Goal: Information Seeking & Learning: Learn about a topic

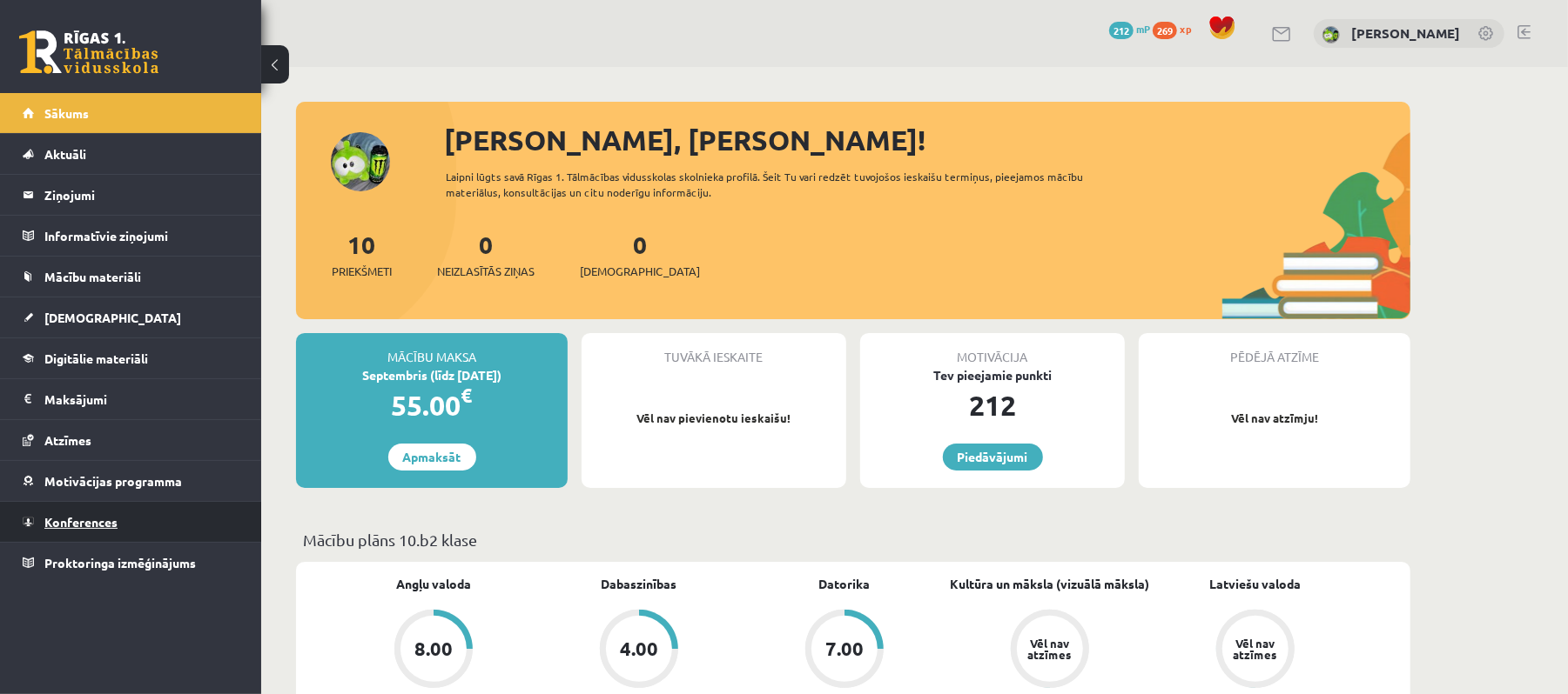
click at [119, 530] on link "Konferences" at bounding box center [131, 522] width 217 height 40
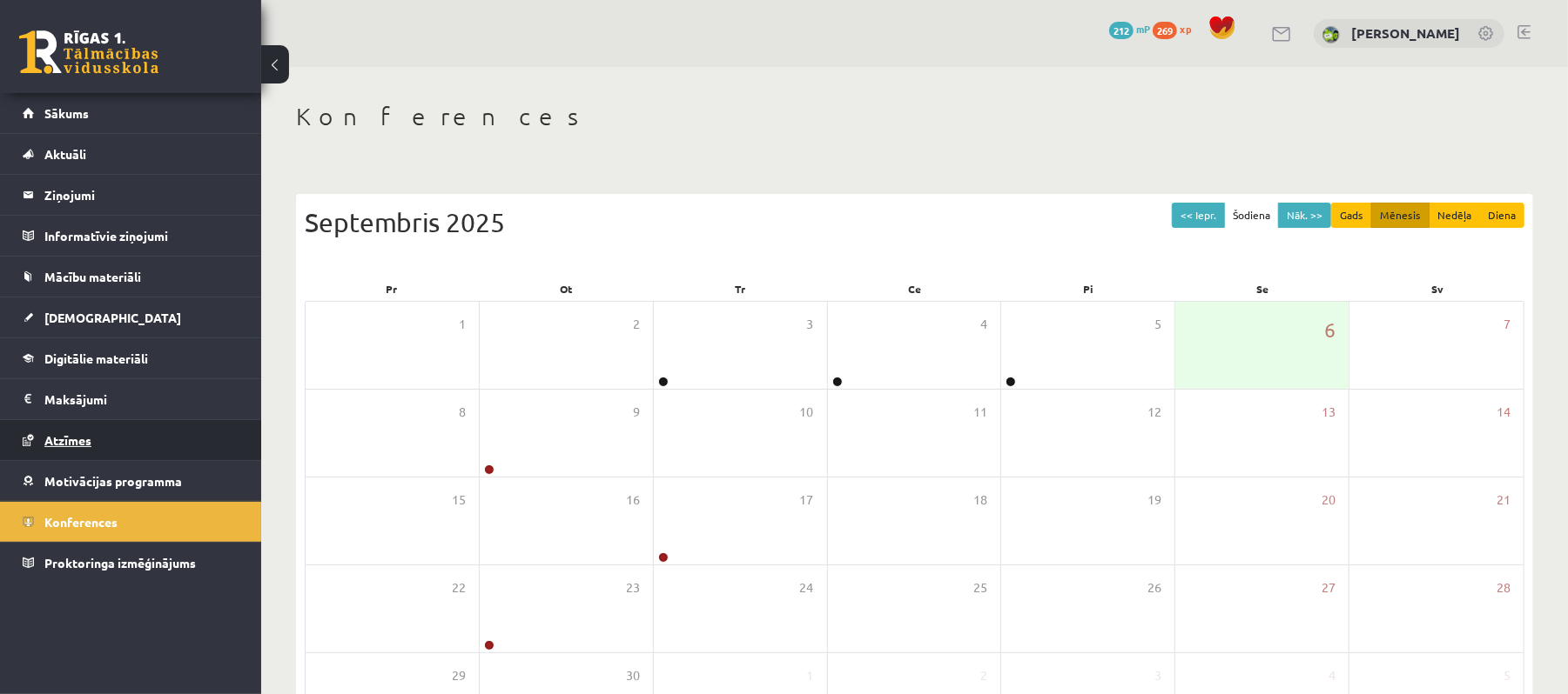
scroll to position [137, 0]
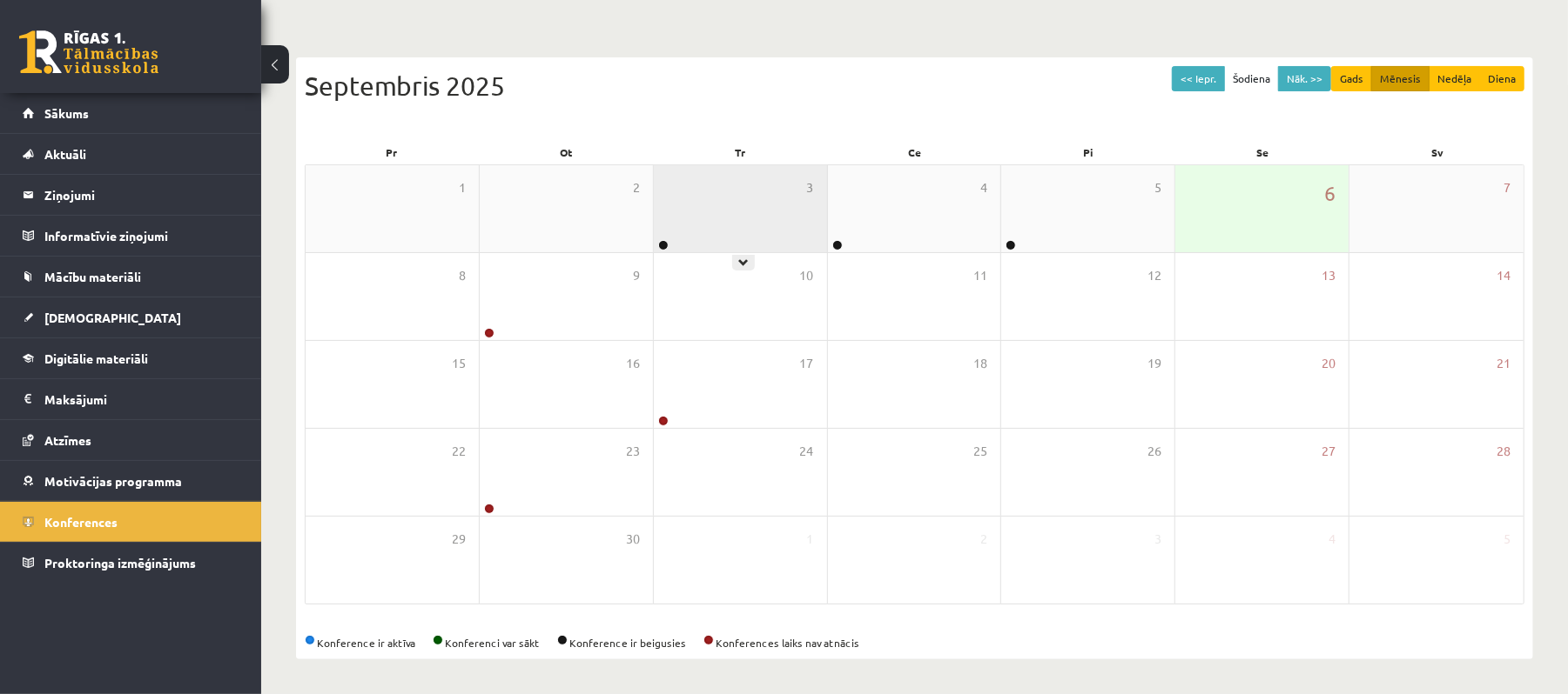
click at [785, 209] on div "3" at bounding box center [740, 208] width 173 height 87
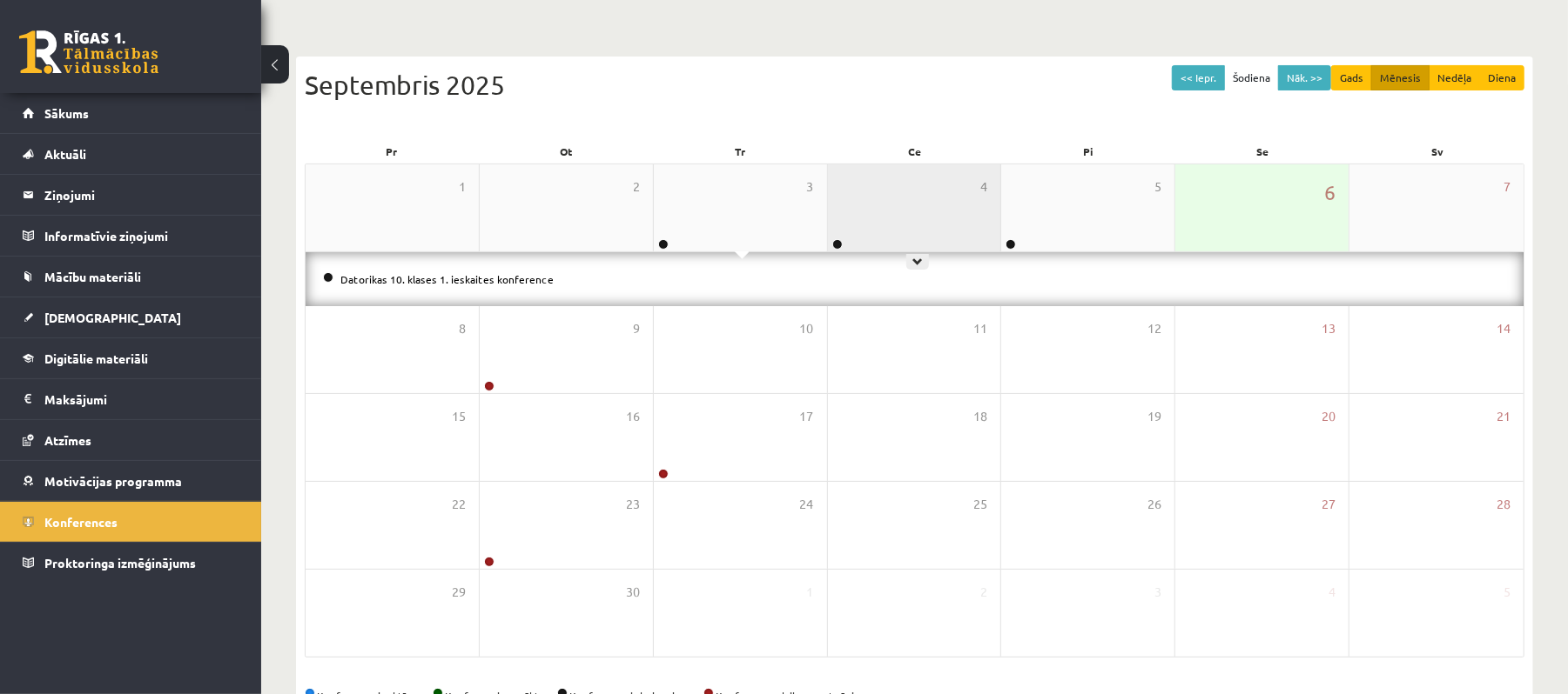
click at [915, 224] on div "4" at bounding box center [915, 207] width 173 height 87
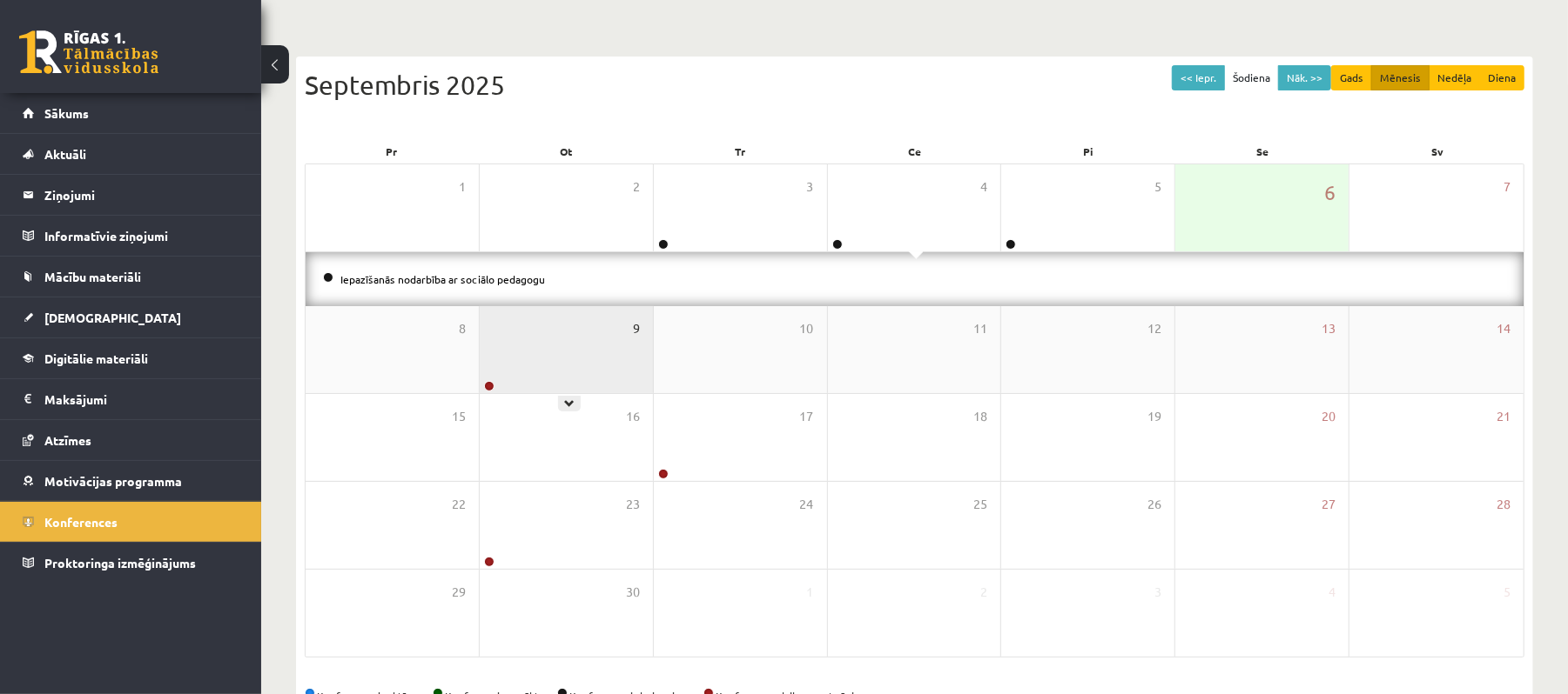
click at [633, 325] on span "9" at bounding box center [636, 329] width 7 height 19
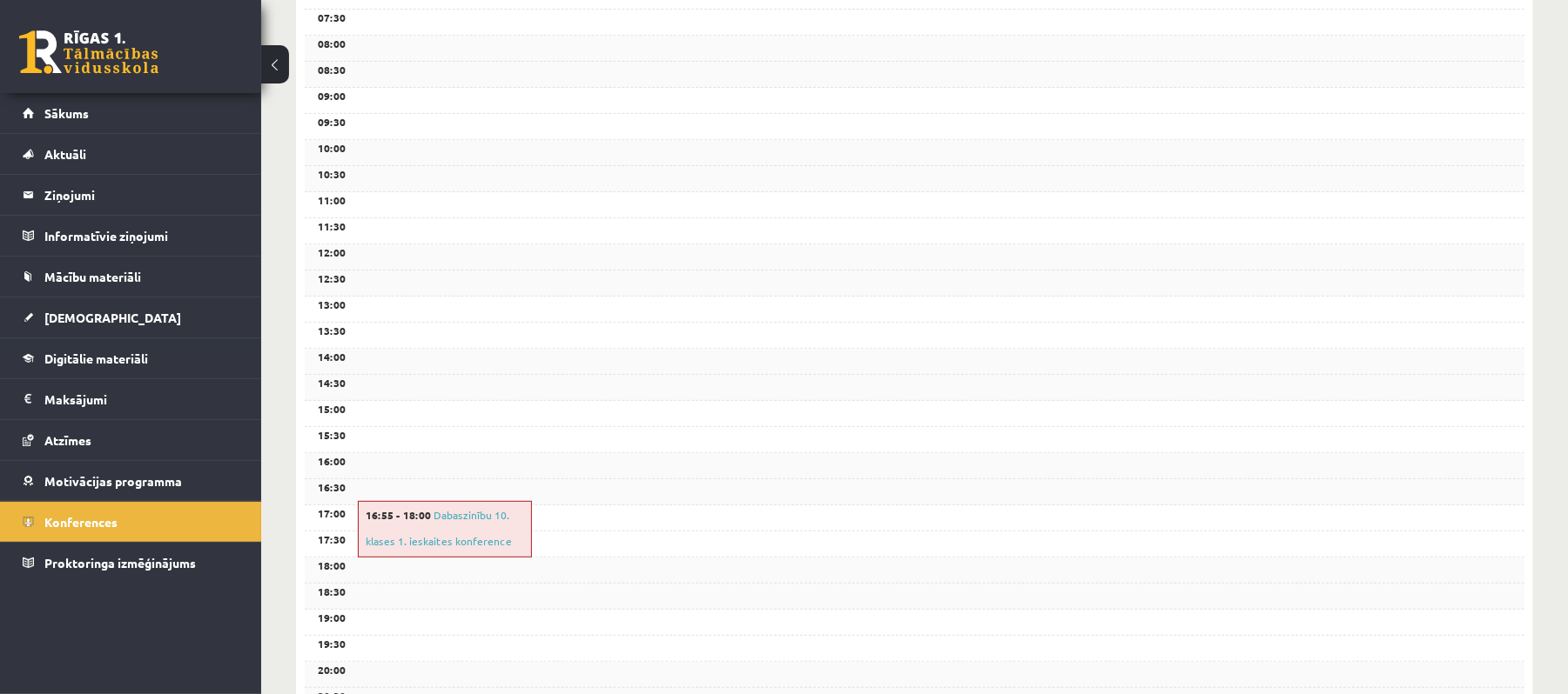
scroll to position [530, 0]
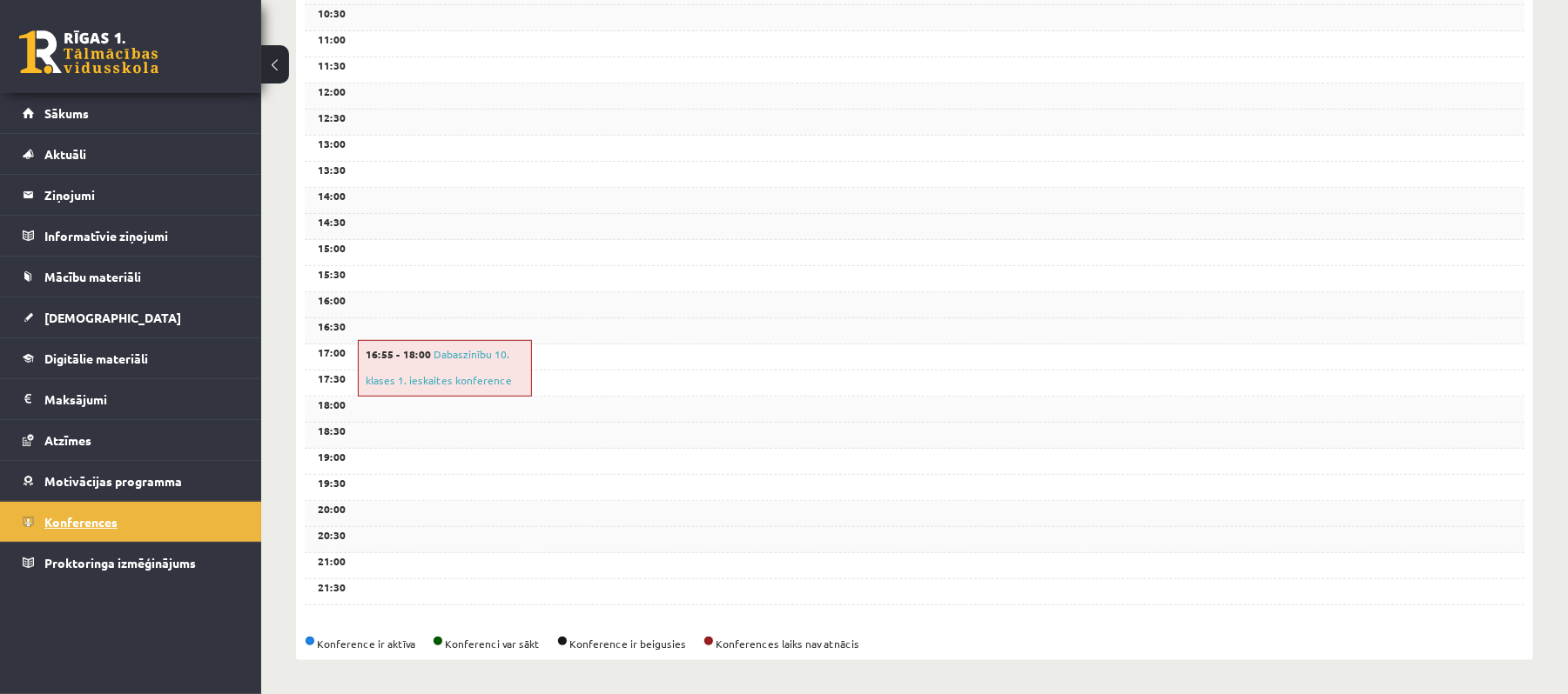
click at [223, 512] on link "Konferences" at bounding box center [131, 522] width 217 height 40
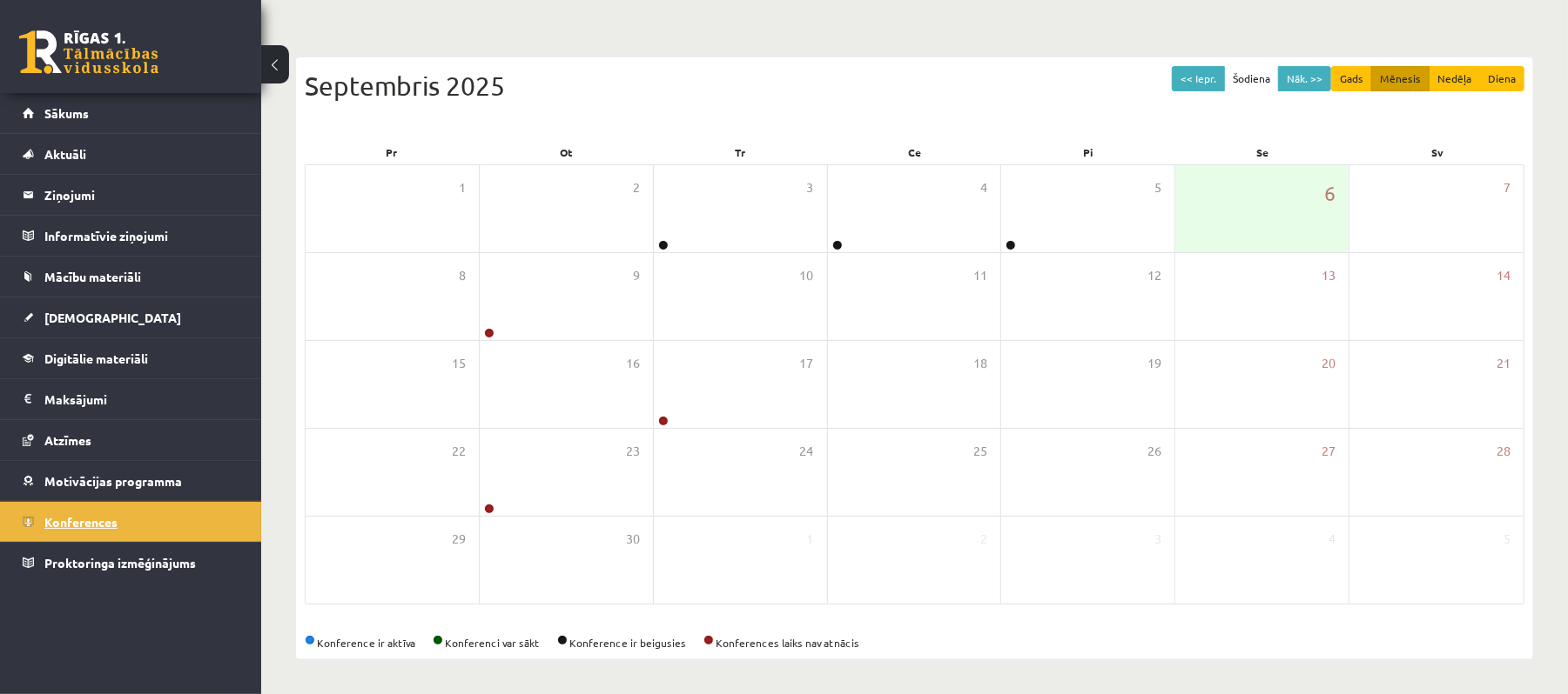
scroll to position [137, 0]
click at [538, 314] on div "9" at bounding box center [566, 296] width 173 height 87
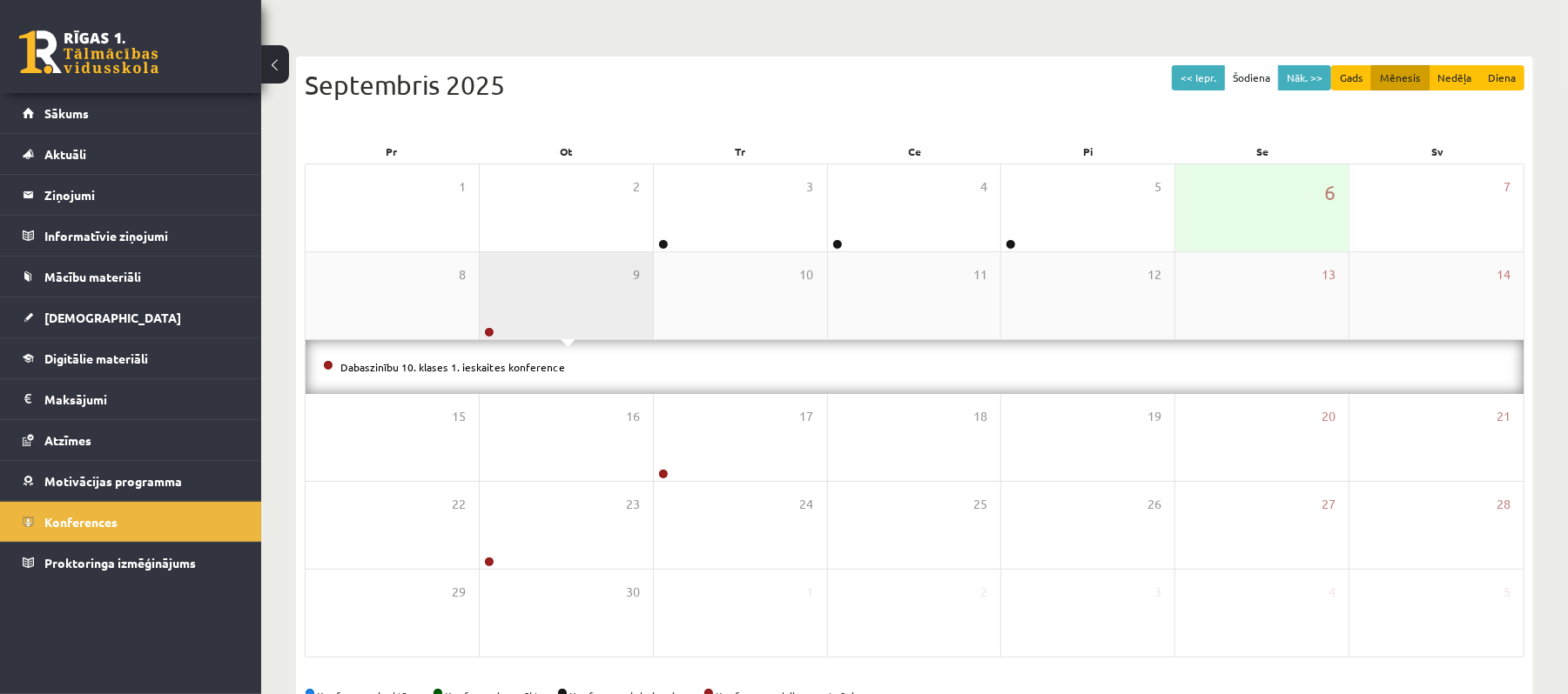
click at [538, 314] on div "9" at bounding box center [566, 295] width 173 height 87
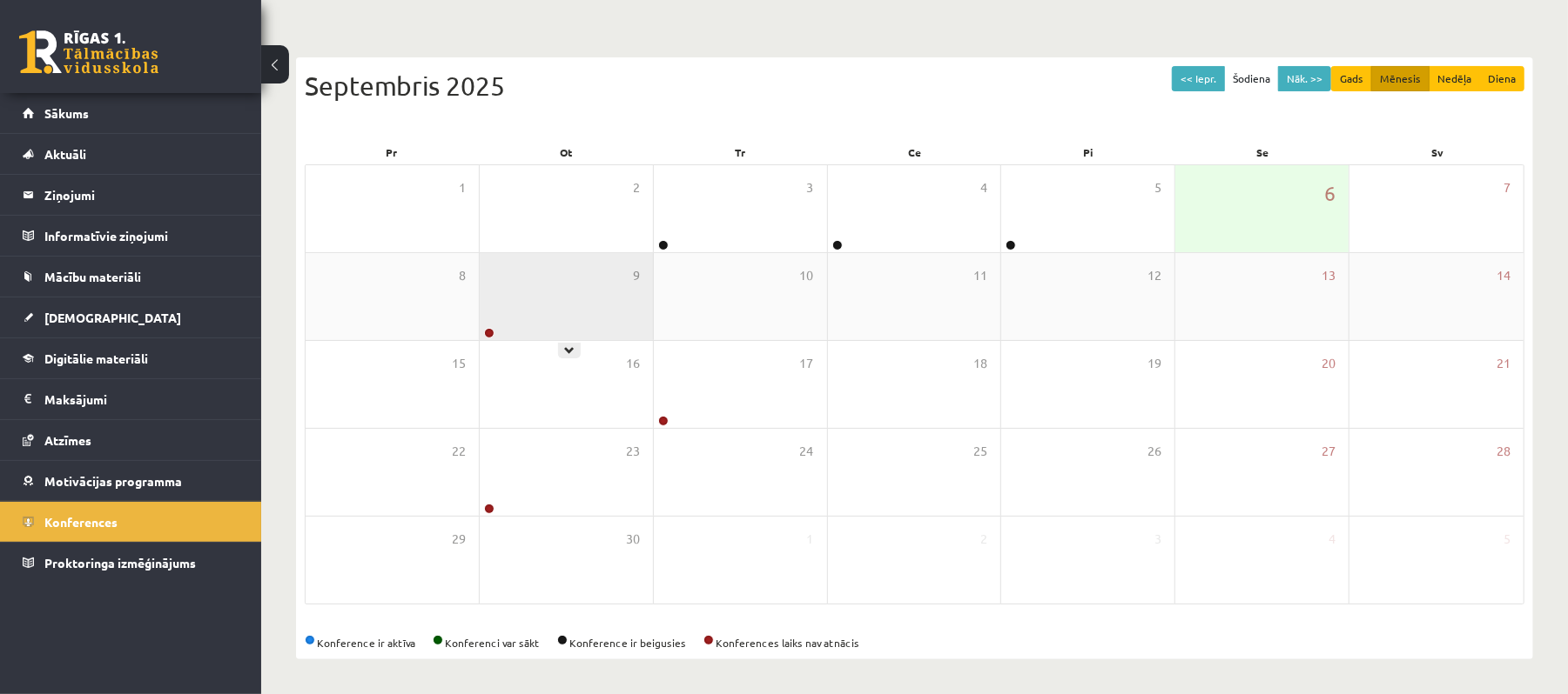
click at [528, 307] on div "9" at bounding box center [566, 296] width 173 height 87
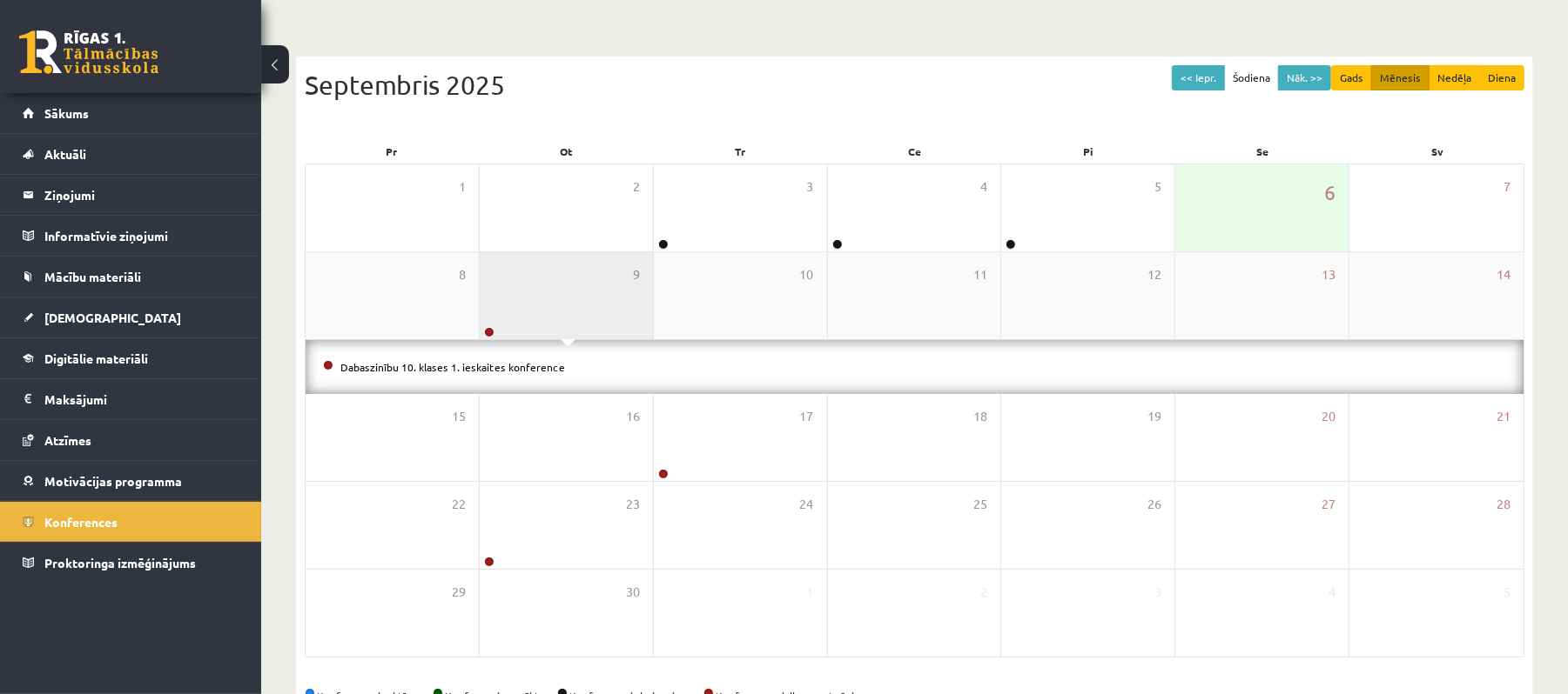
drag, startPoint x: 529, startPoint y: 308, endPoint x: 548, endPoint y: 323, distance: 24.2
click at [533, 310] on div "9" at bounding box center [566, 295] width 173 height 87
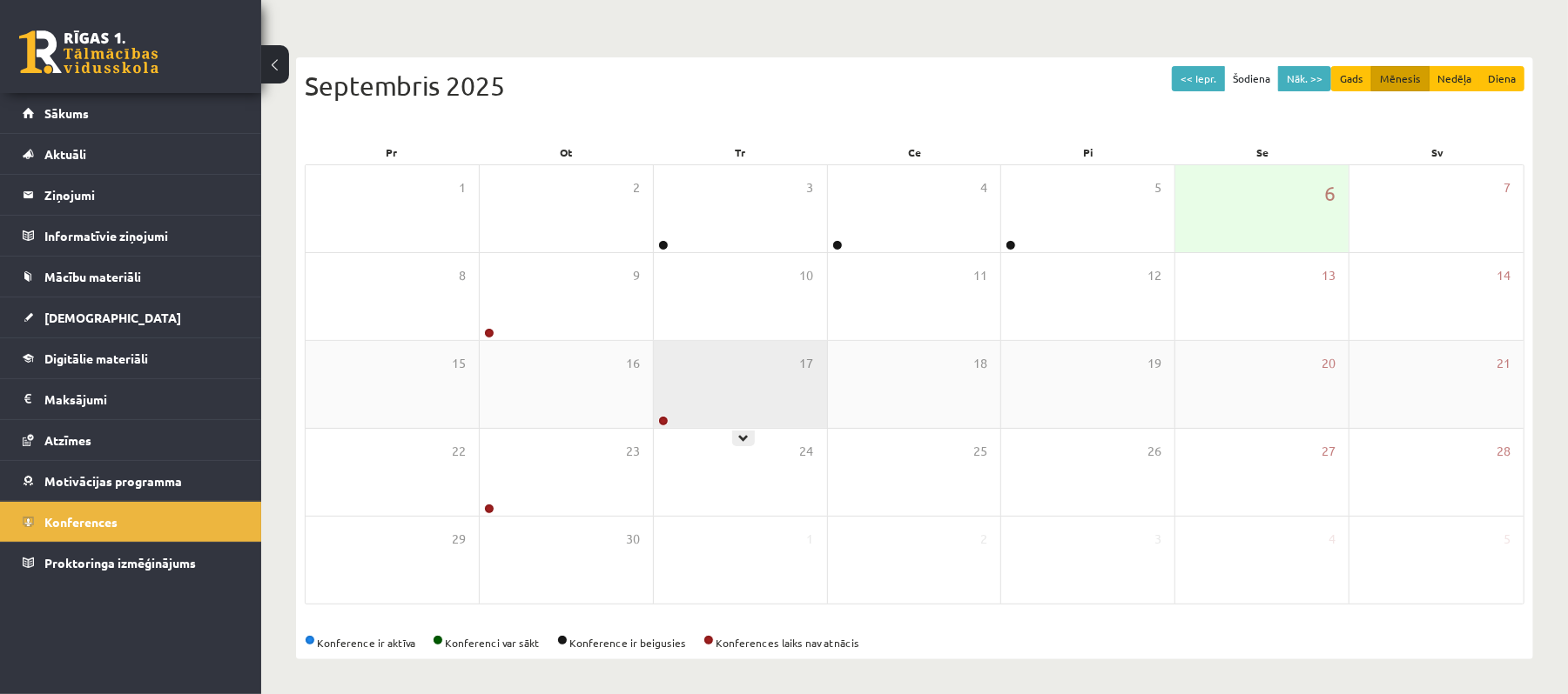
click at [719, 416] on div "17" at bounding box center [740, 384] width 173 height 87
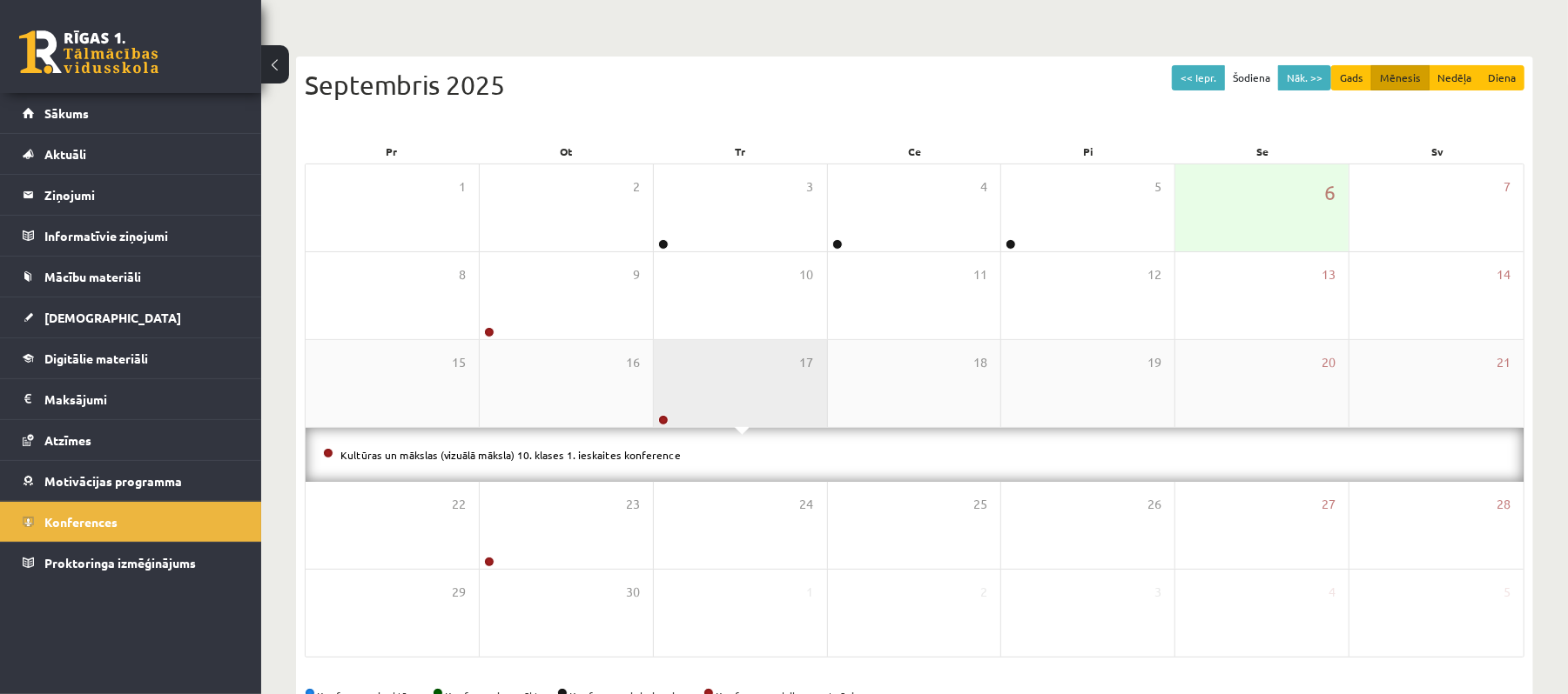
click at [701, 408] on div "17" at bounding box center [740, 383] width 173 height 87
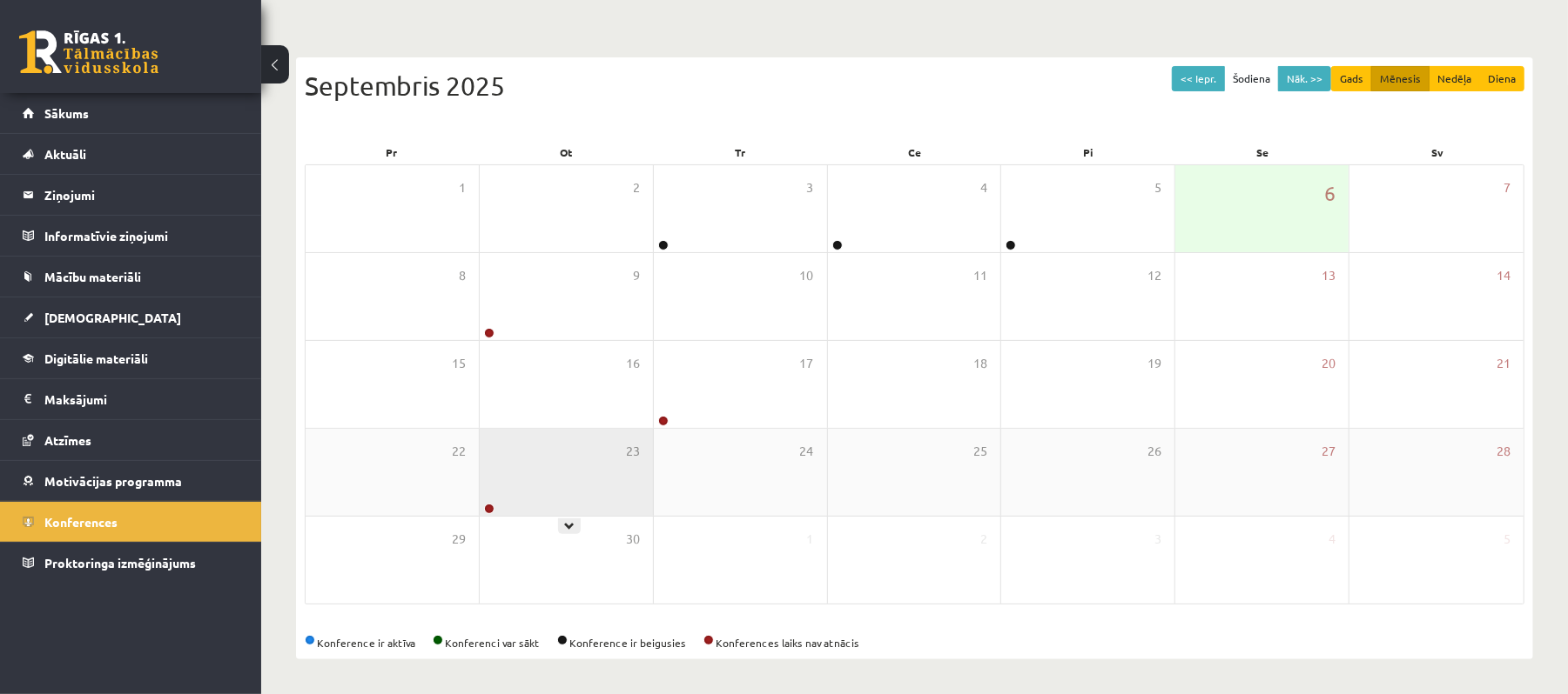
click at [624, 475] on div "23" at bounding box center [566, 472] width 173 height 87
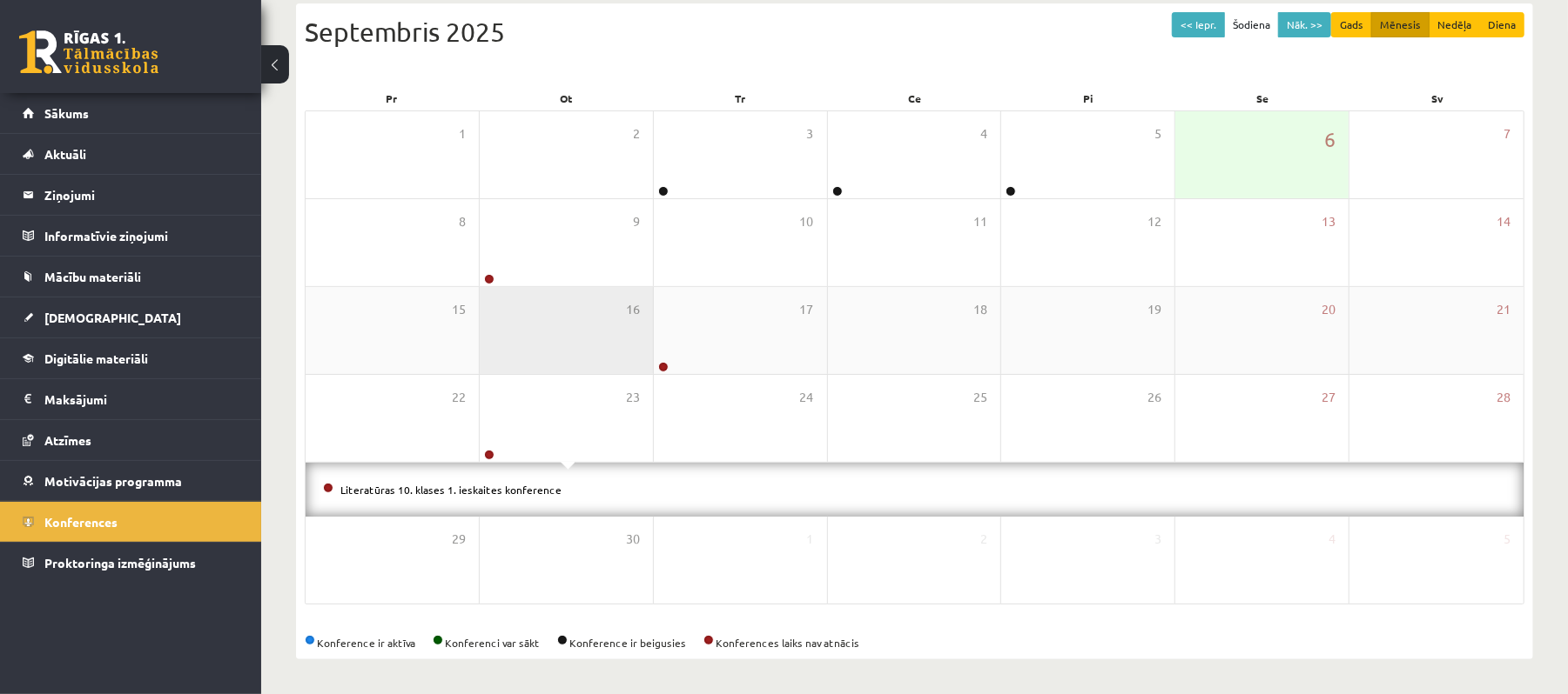
scroll to position [0, 0]
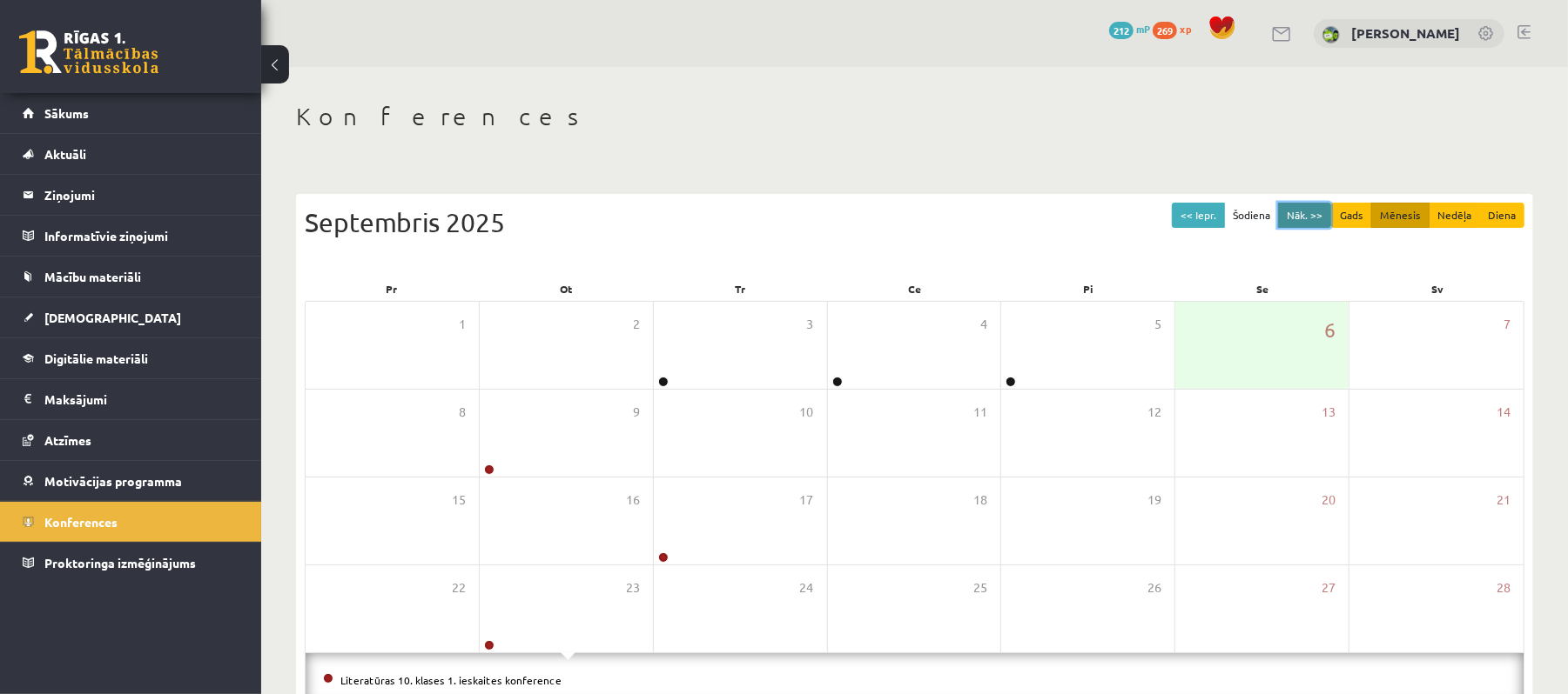
click at [1320, 216] on button "Nāk. >>" at bounding box center [1304, 215] width 54 height 25
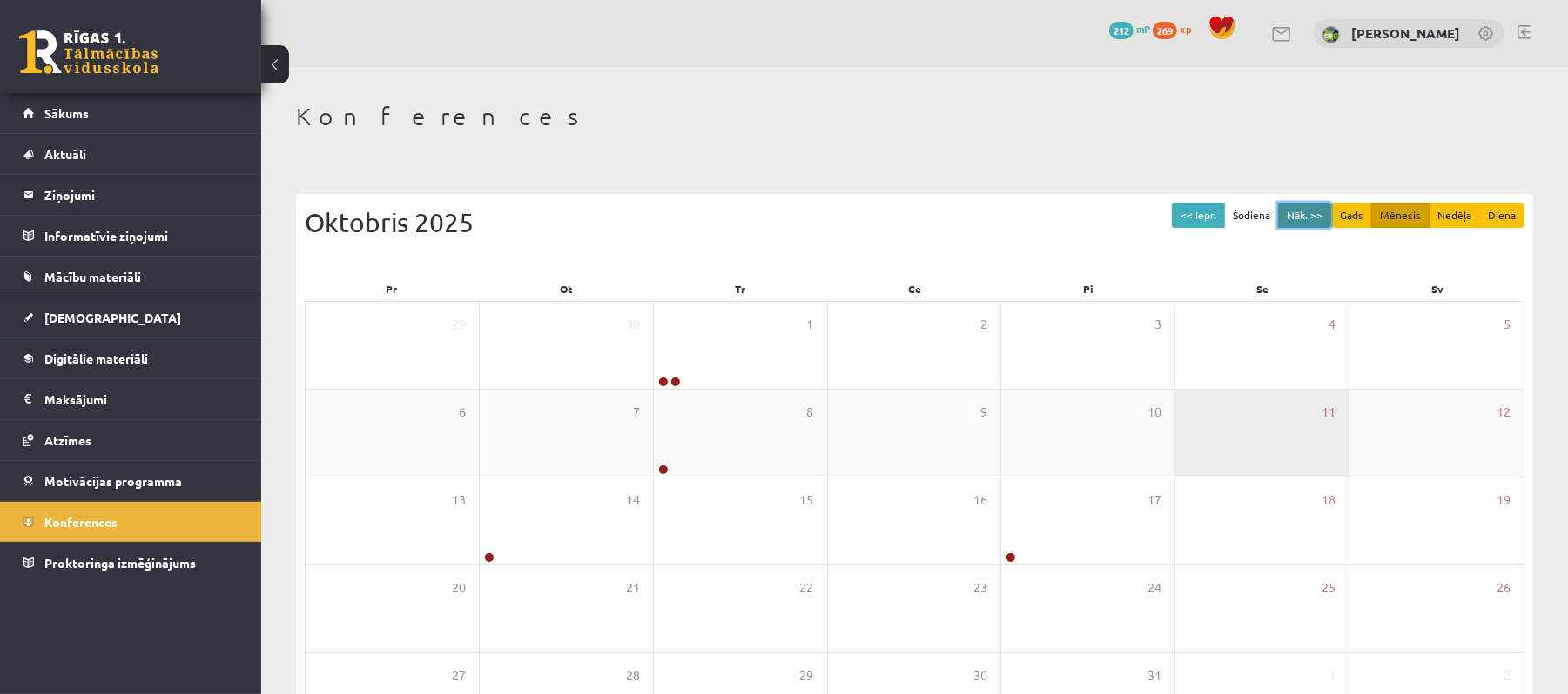
scroll to position [137, 0]
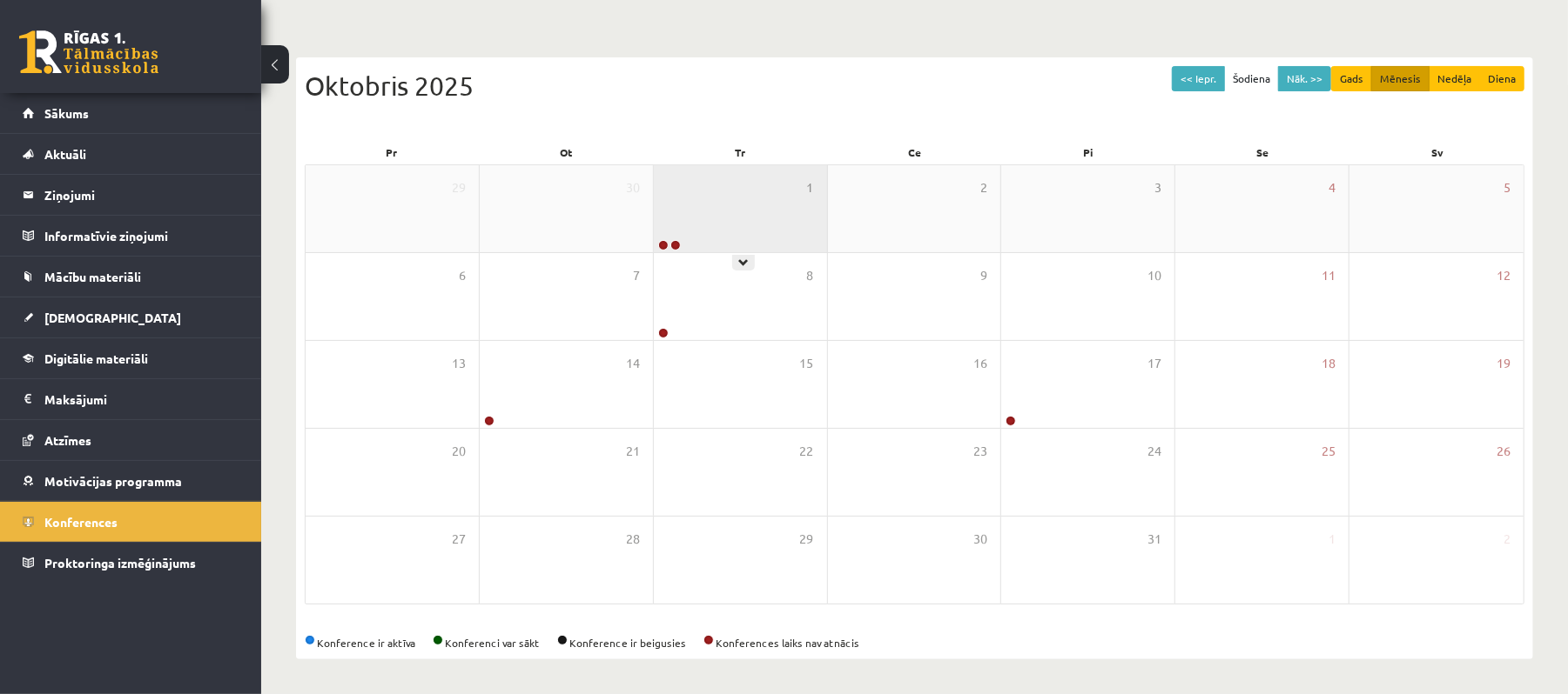
click at [745, 214] on div "1" at bounding box center [740, 208] width 173 height 87
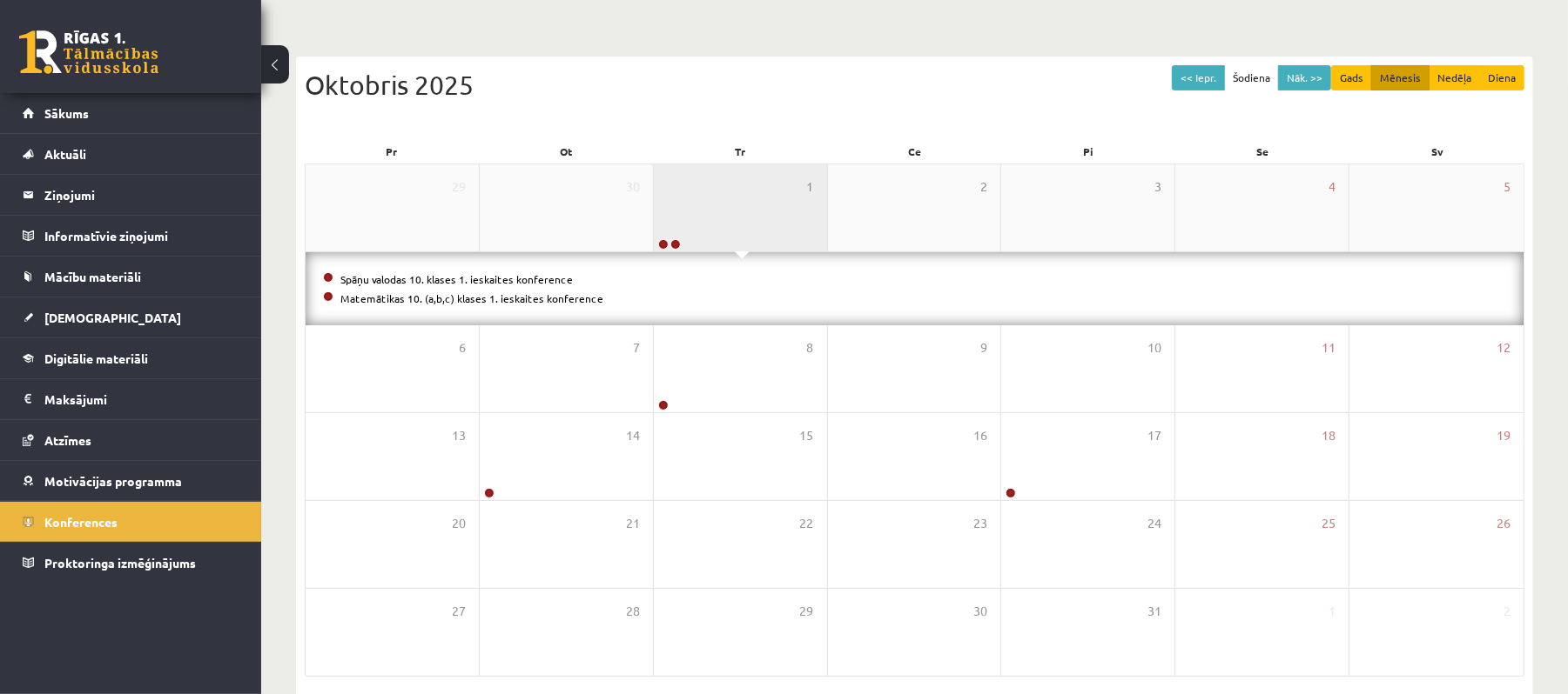
click at [743, 231] on div "1" at bounding box center [740, 207] width 173 height 87
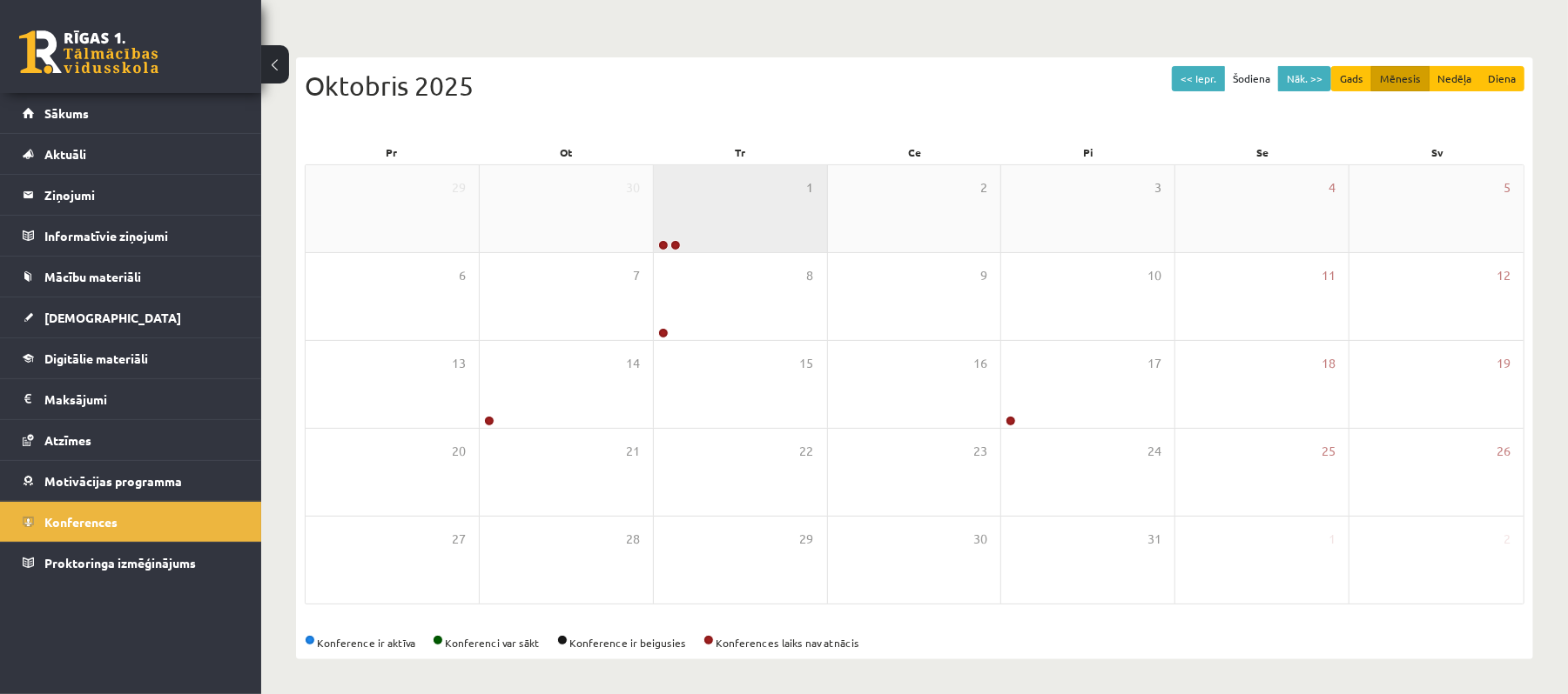
click at [743, 231] on div "1" at bounding box center [740, 208] width 173 height 87
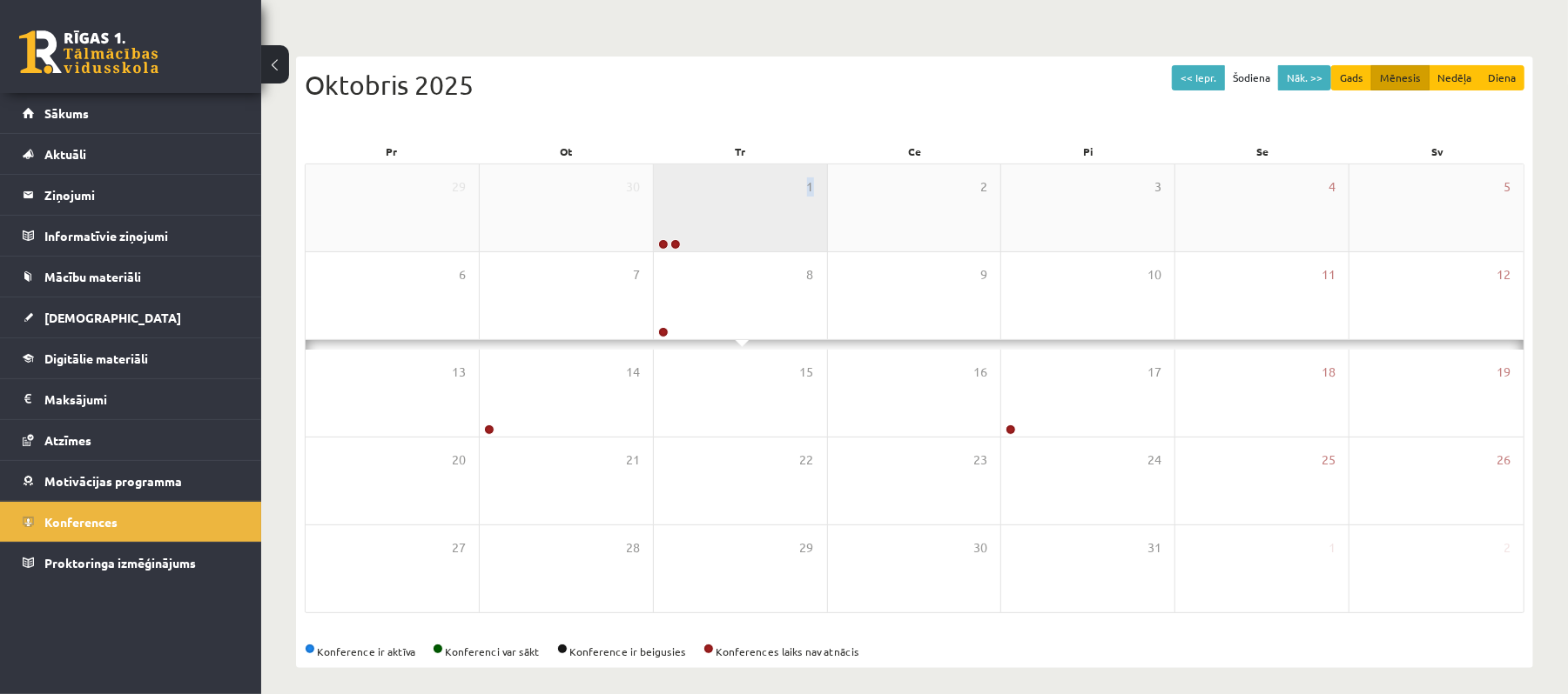
click at [743, 231] on div "1" at bounding box center [740, 207] width 173 height 87
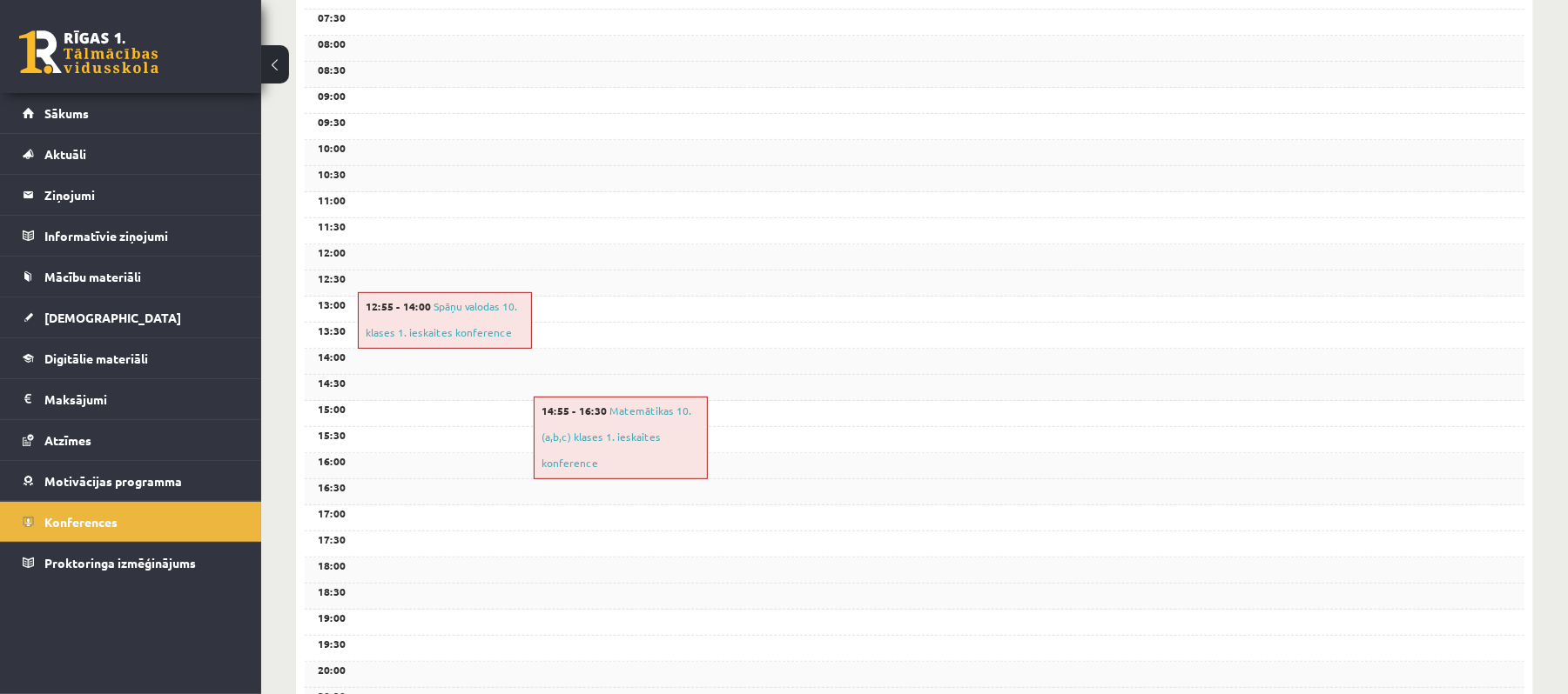
scroll to position [486, 0]
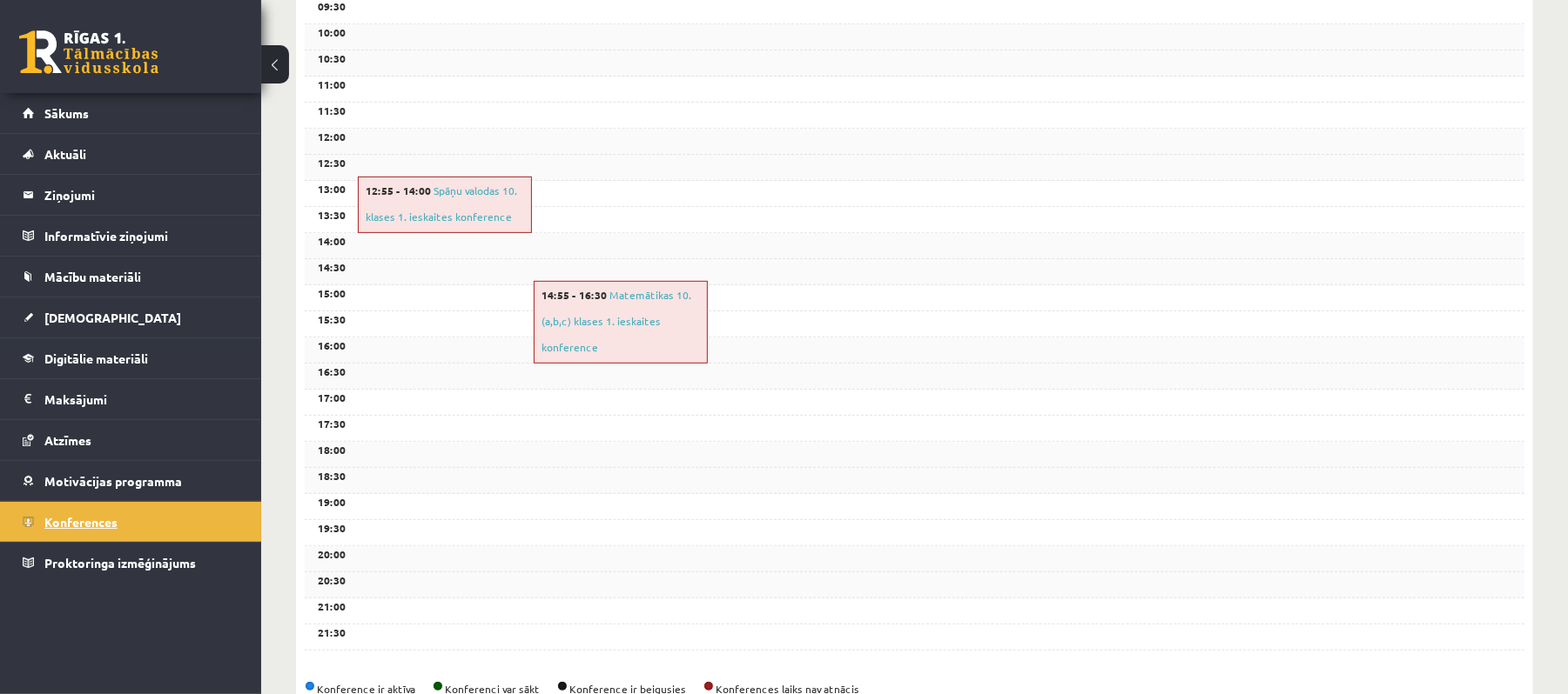
click at [203, 522] on link "Konferences" at bounding box center [131, 522] width 217 height 40
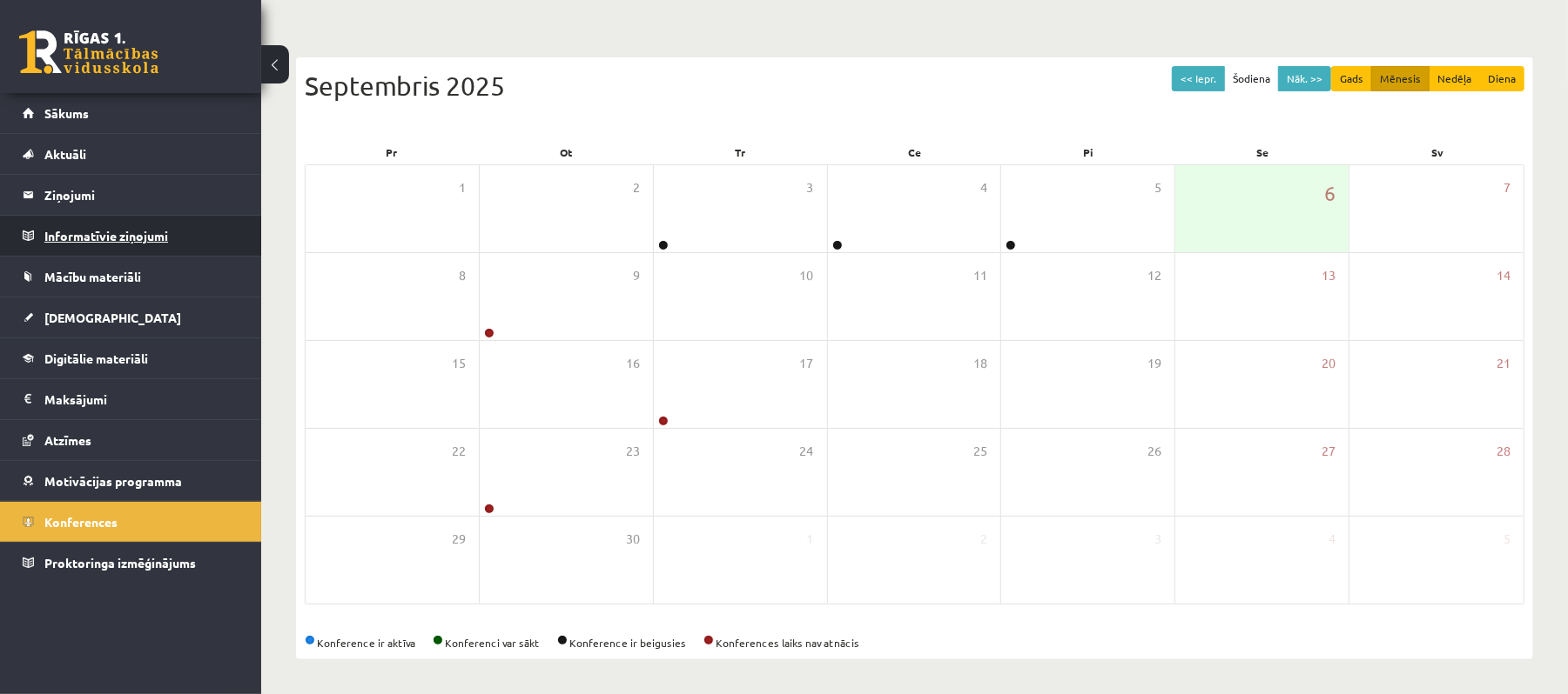
scroll to position [0, 0]
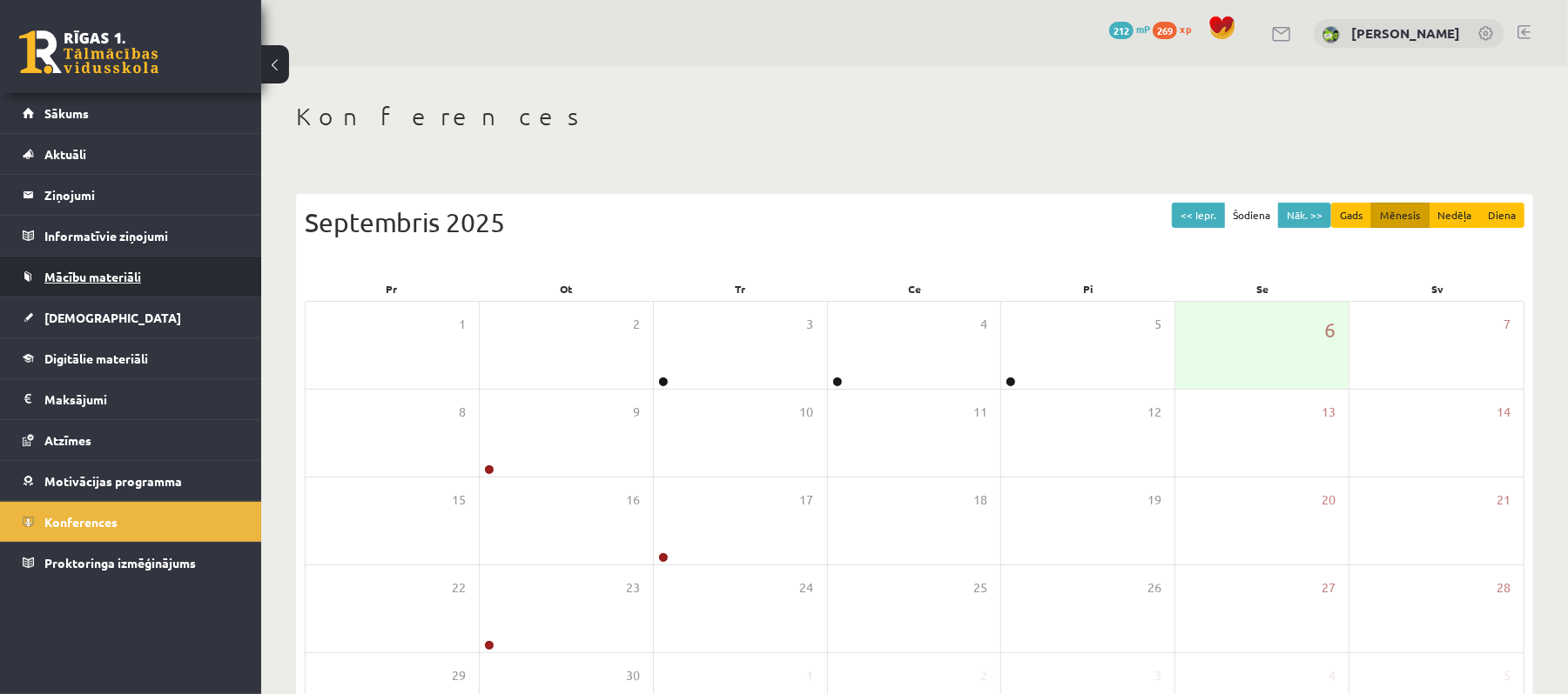
click at [113, 282] on span "Mācību materiāli" at bounding box center [93, 276] width 96 height 16
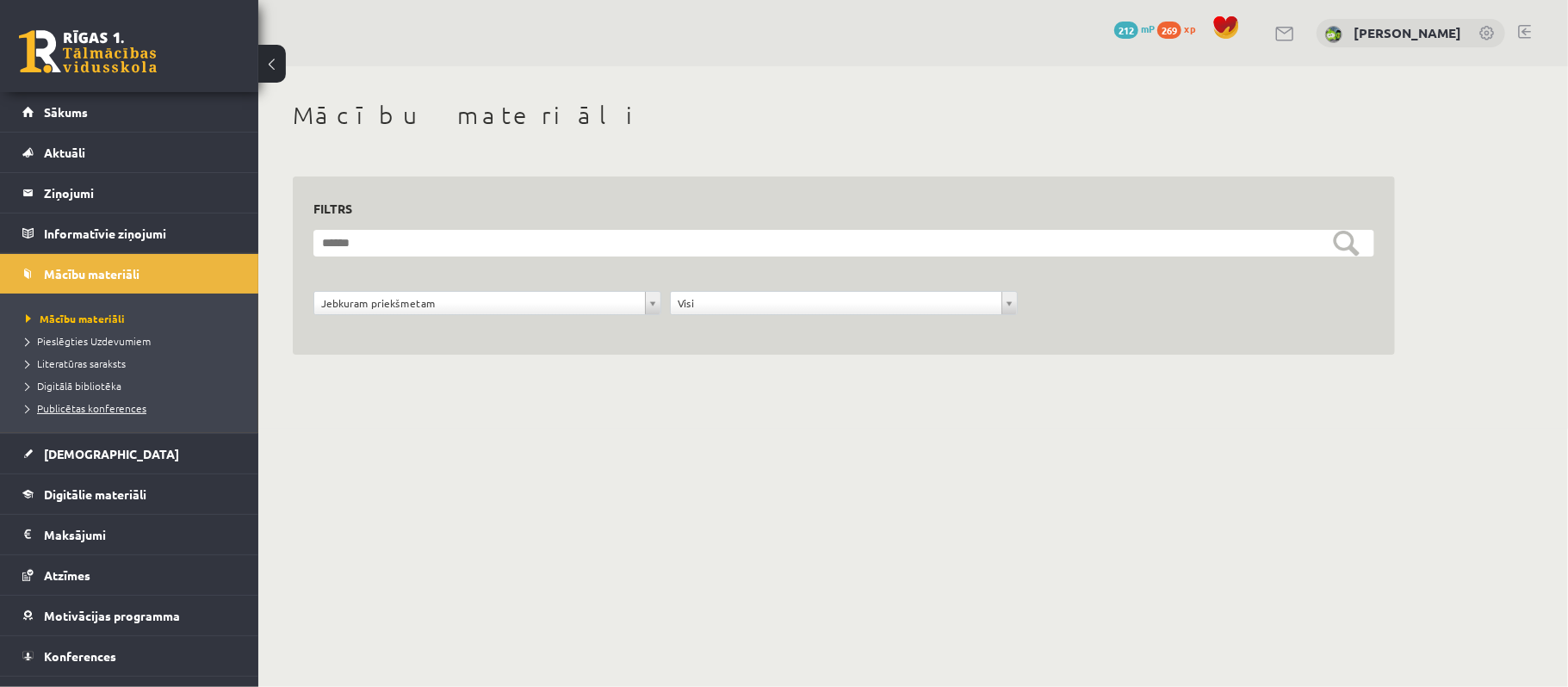
click at [125, 405] on span "Publicētas konferences" at bounding box center [86, 408] width 120 height 13
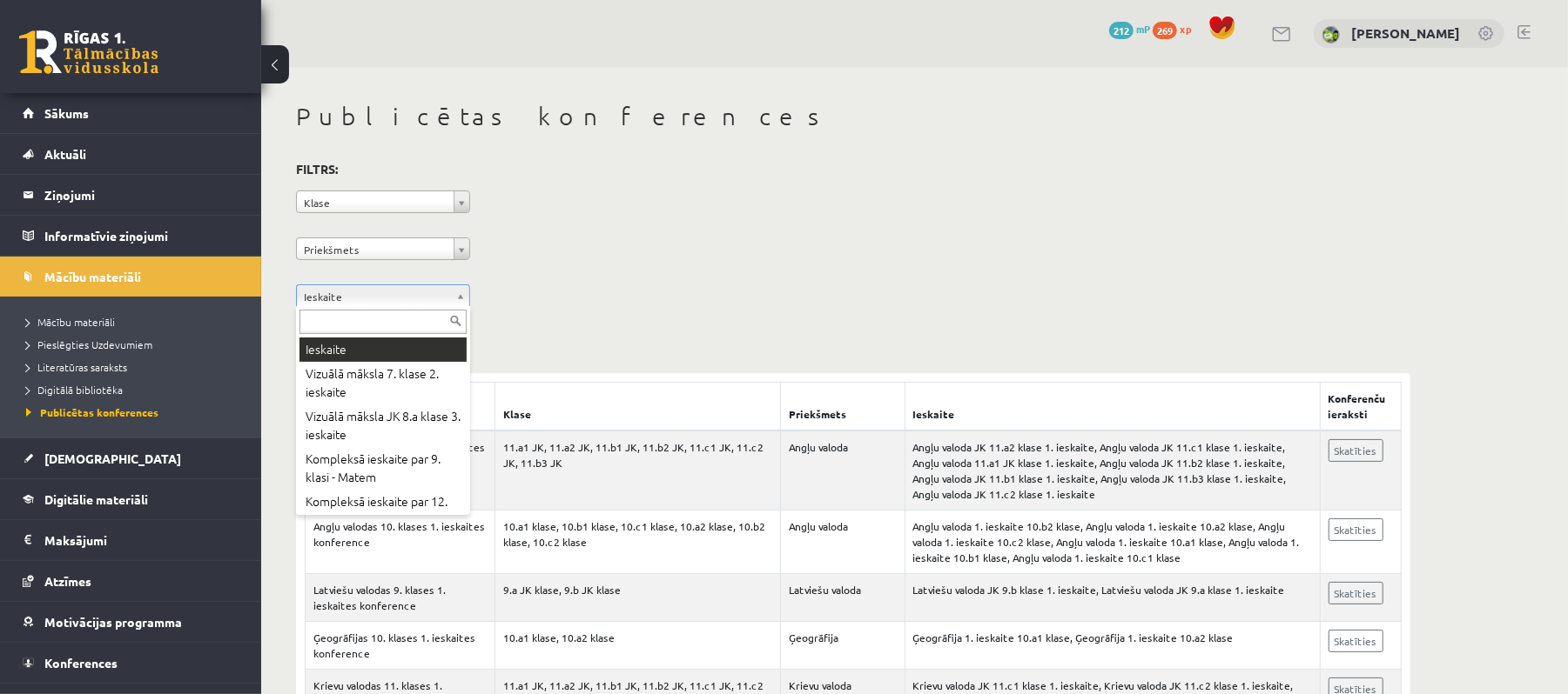
click at [411, 307] on div at bounding box center [383, 320] width 174 height 28
drag, startPoint x: 453, startPoint y: 217, endPoint x: 453, endPoint y: 207, distance: 10.0
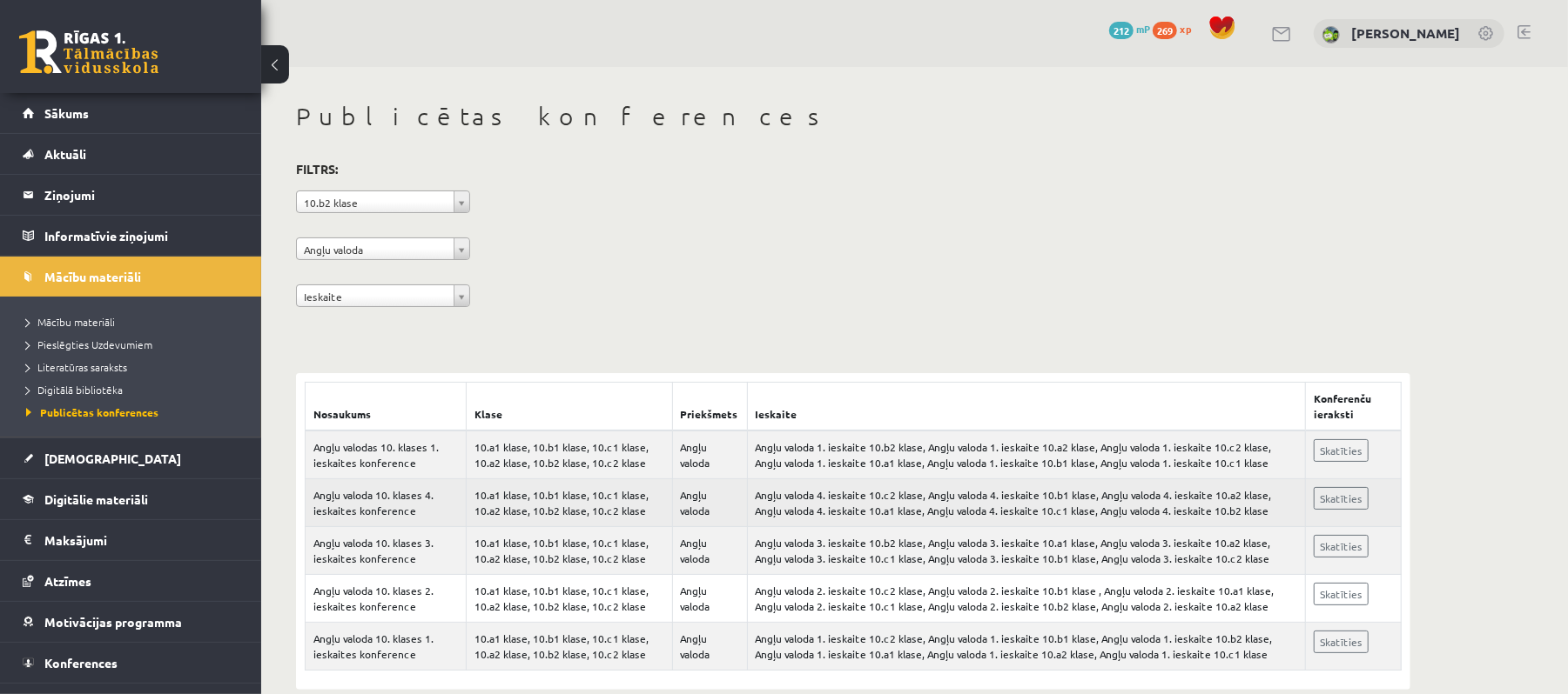
scroll to position [31, 0]
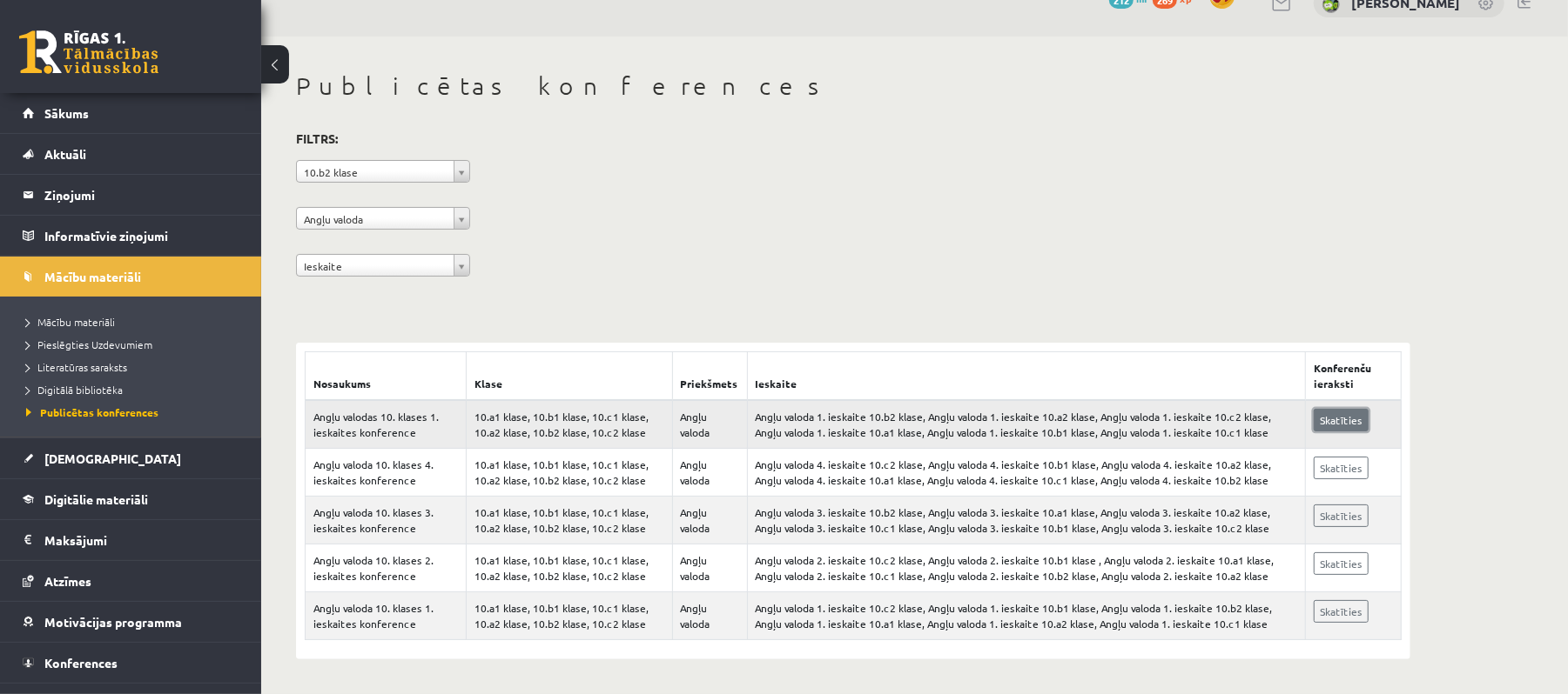
click at [1314, 429] on link "Skatīties" at bounding box center [1341, 420] width 55 height 22
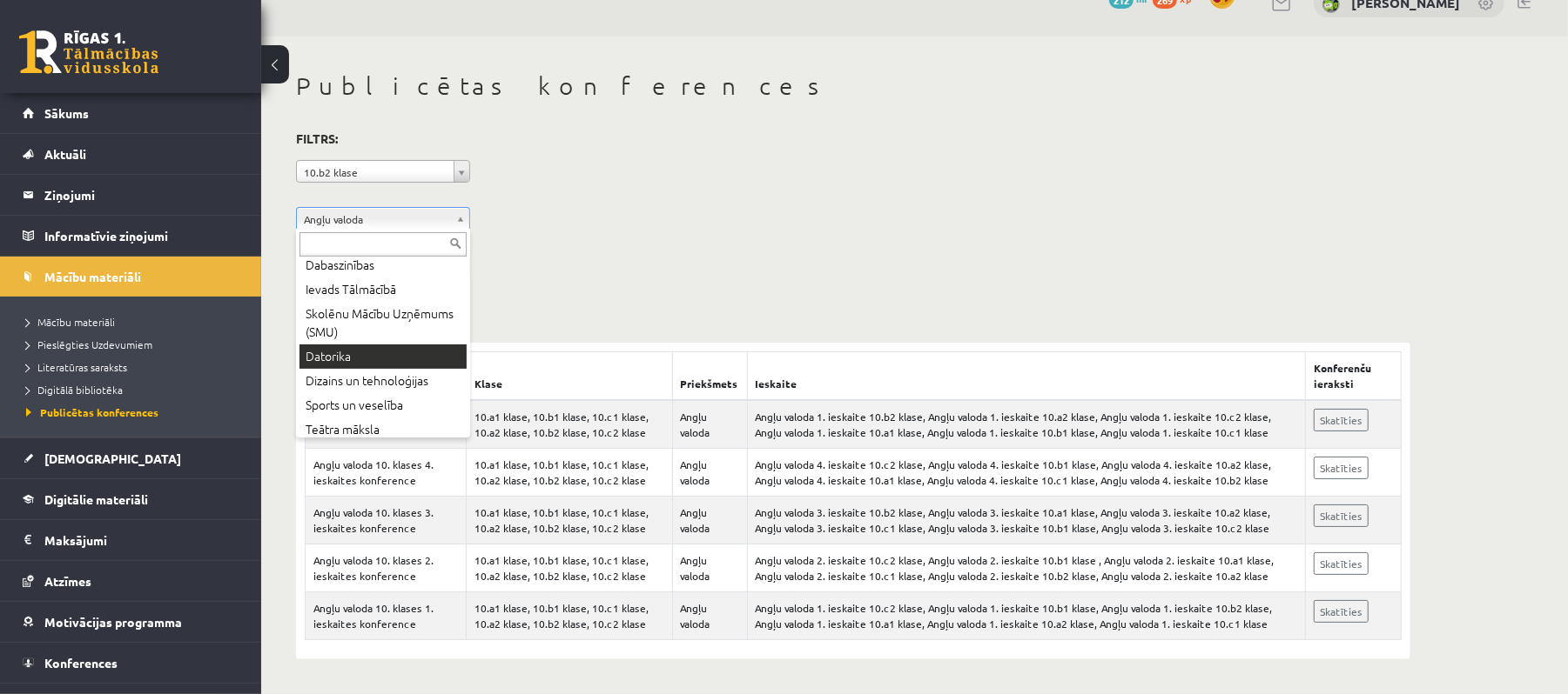
scroll to position [0, 0]
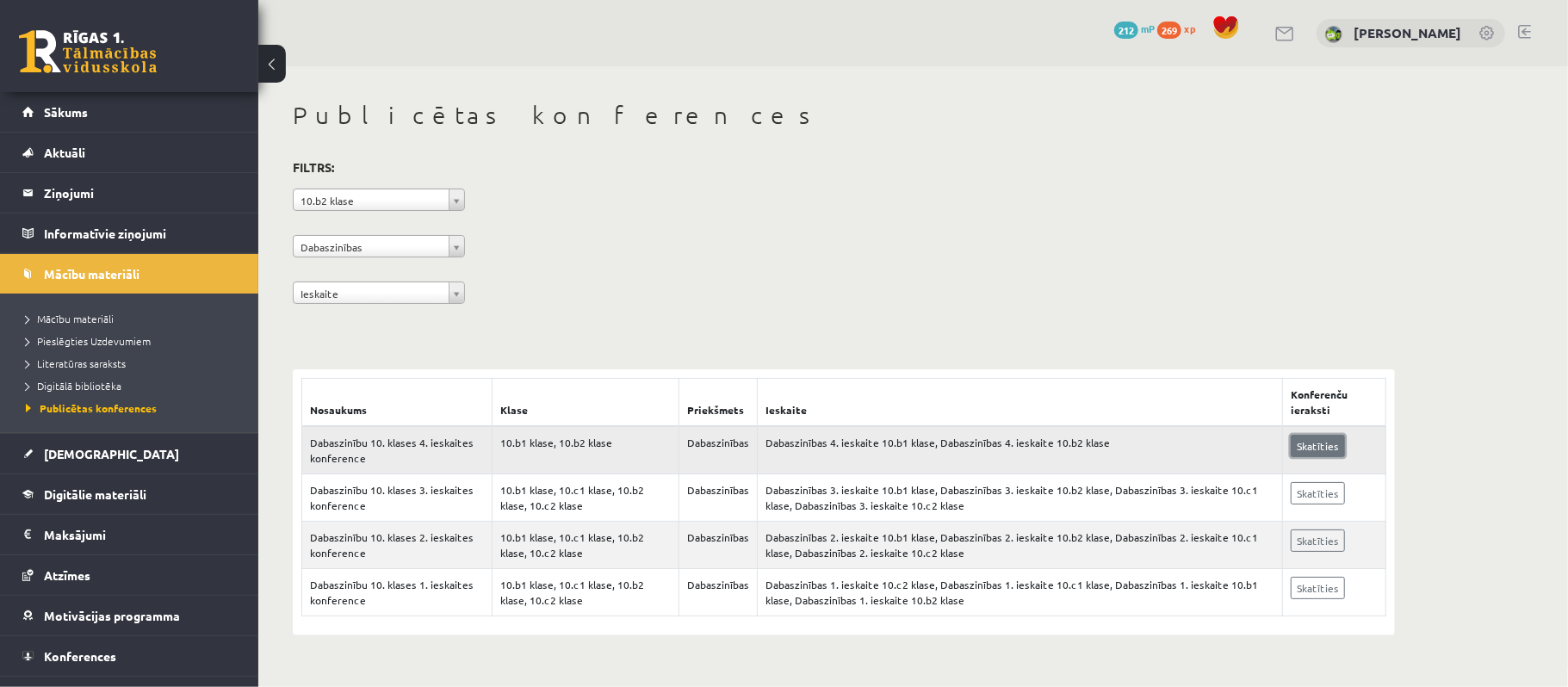
click at [1313, 442] on link "Skatīties" at bounding box center [1318, 445] width 54 height 22
click at [1140, 35] on span "mP" at bounding box center [1147, 28] width 13 height 13
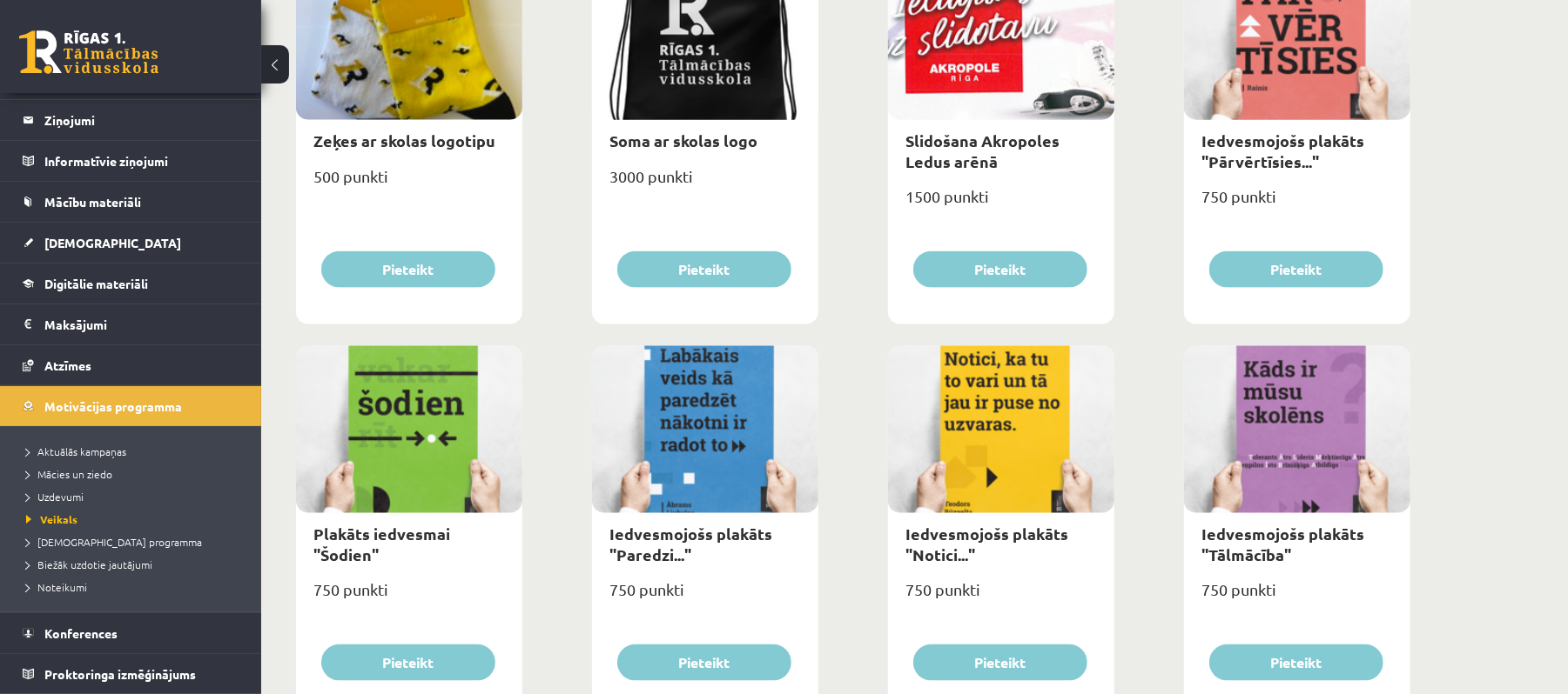
scroll to position [1862, 0]
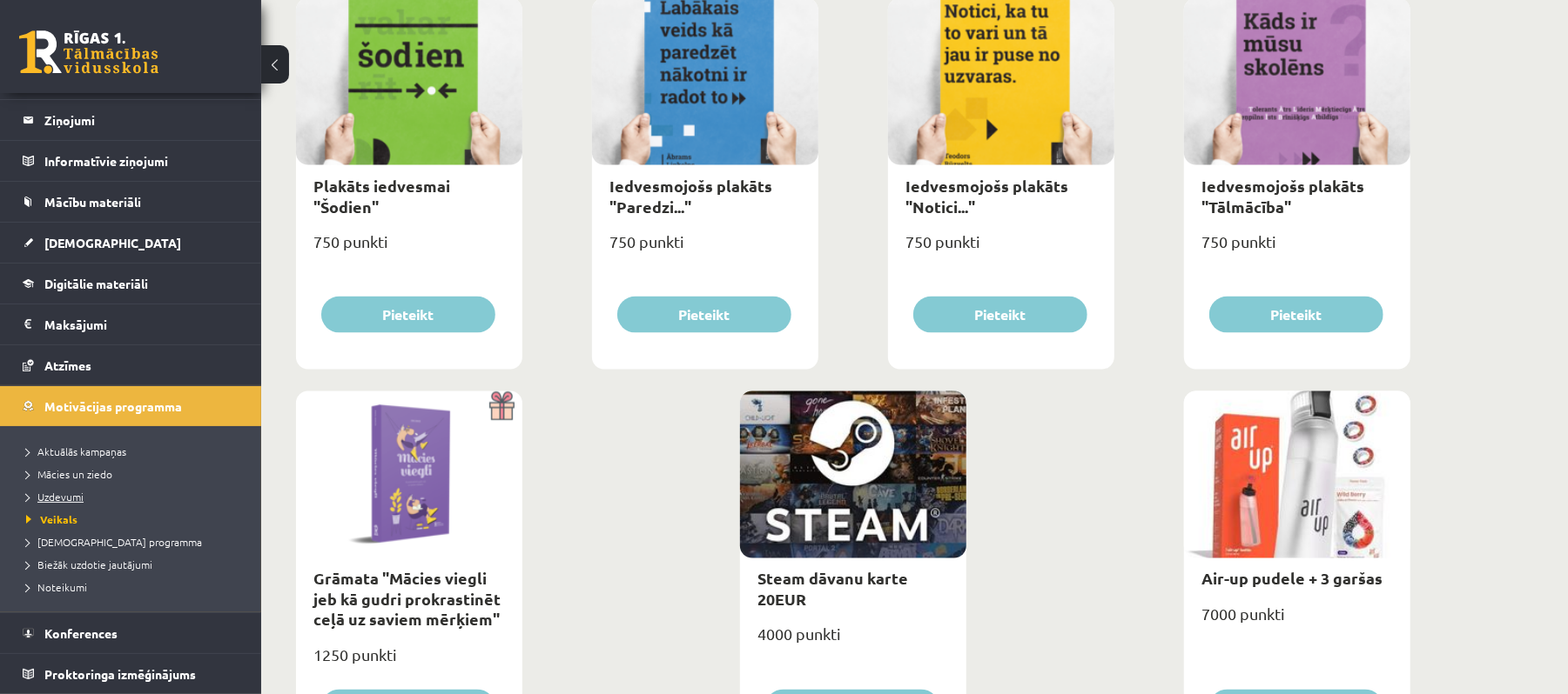
click at [70, 493] on span "Uzdevumi" at bounding box center [55, 496] width 57 height 14
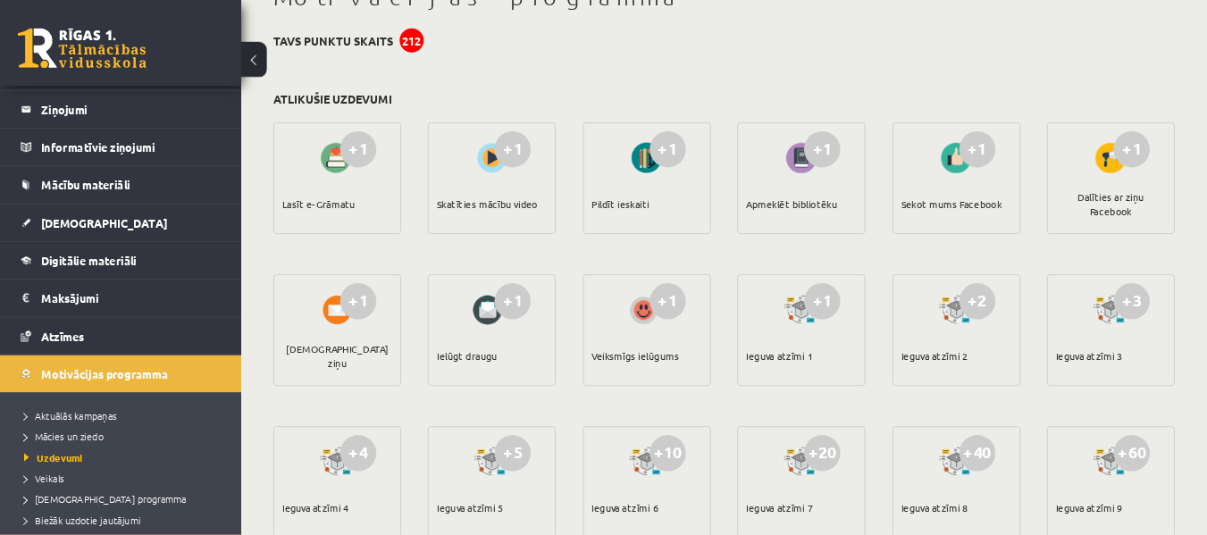
scroll to position [80, 0]
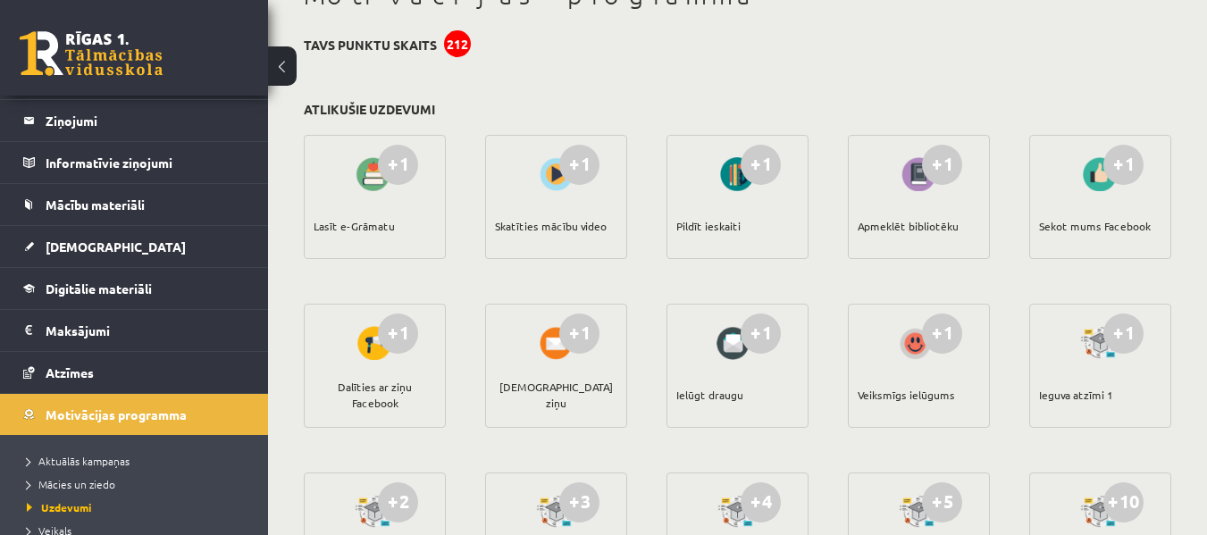
drag, startPoint x: 1611, startPoint y: 2, endPoint x: 702, endPoint y: 88, distance: 912.1
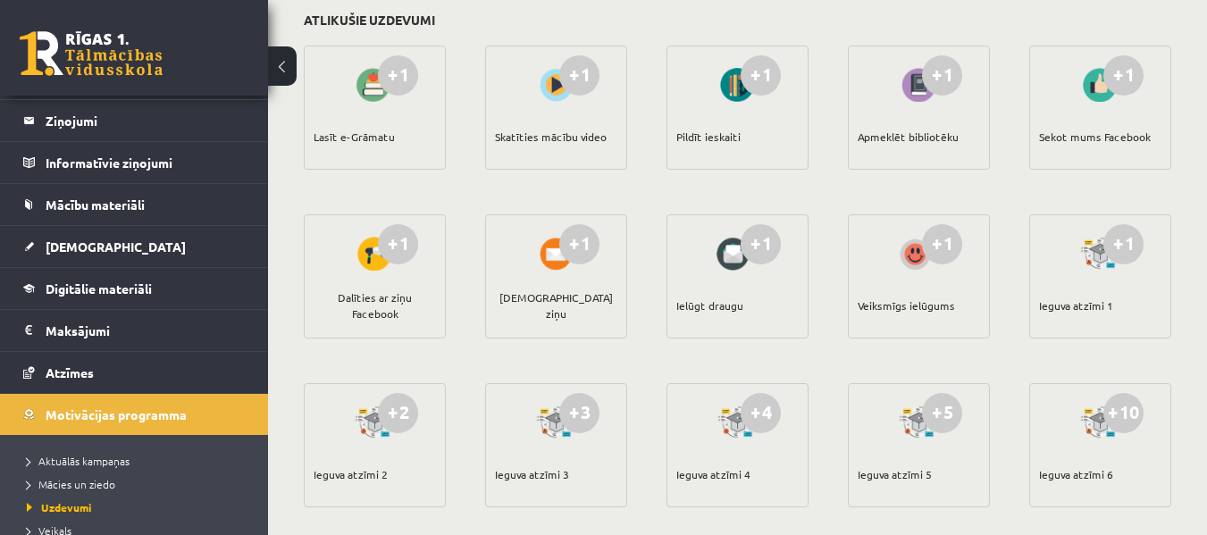
scroll to position [571, 0]
